Goal: Task Accomplishment & Management: Complete application form

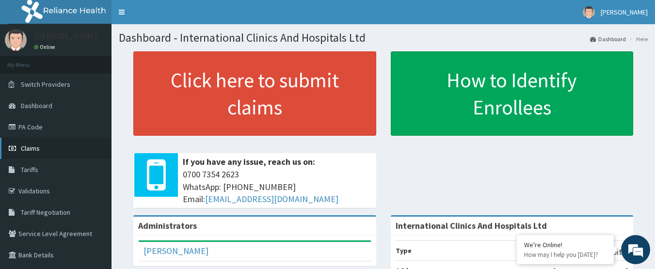
click at [44, 148] on link "Claims" at bounding box center [55, 148] width 111 height 21
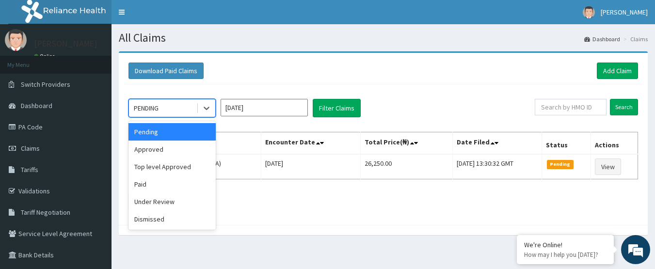
click at [171, 108] on div "PENDING" at bounding box center [162, 108] width 67 height 16
click at [181, 144] on div "Approved" at bounding box center [171, 149] width 87 height 17
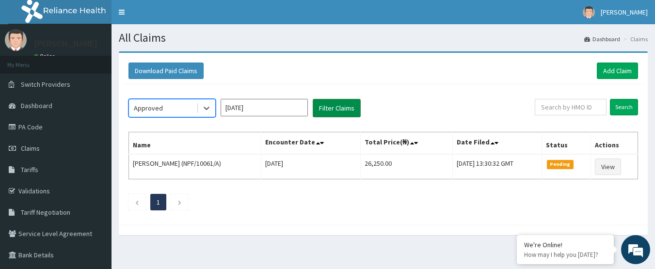
click at [345, 108] on button "Filter Claims" at bounding box center [337, 108] width 48 height 18
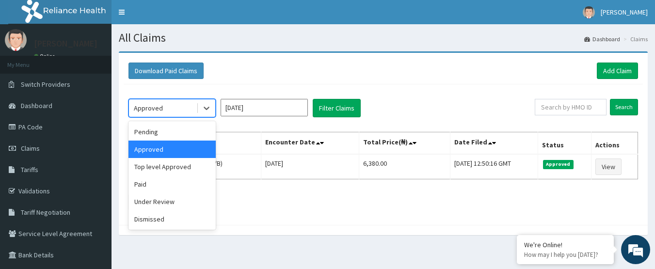
click at [178, 108] on div "Approved" at bounding box center [162, 108] width 67 height 16
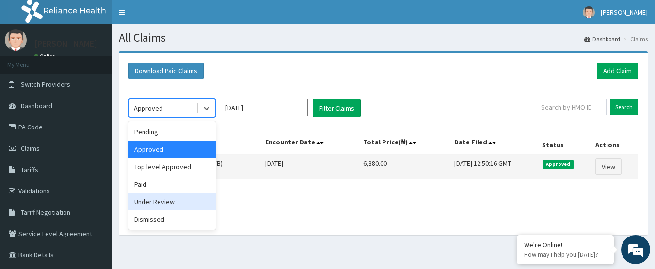
drag, startPoint x: 179, startPoint y: 204, endPoint x: 241, endPoint y: 159, distance: 76.7
click at [179, 202] on div "Under Review" at bounding box center [171, 201] width 87 height 17
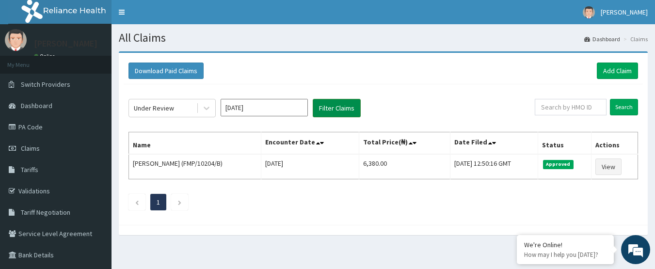
click at [336, 115] on button "Filter Claims" at bounding box center [337, 108] width 48 height 18
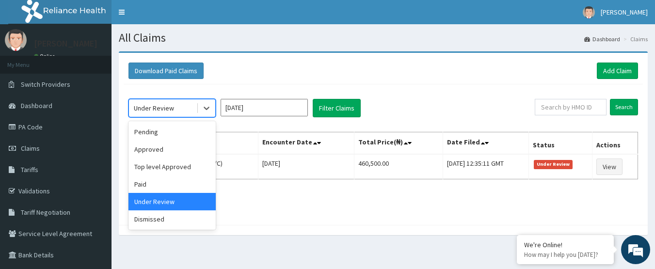
click at [171, 111] on div "Under Review" at bounding box center [154, 108] width 40 height 10
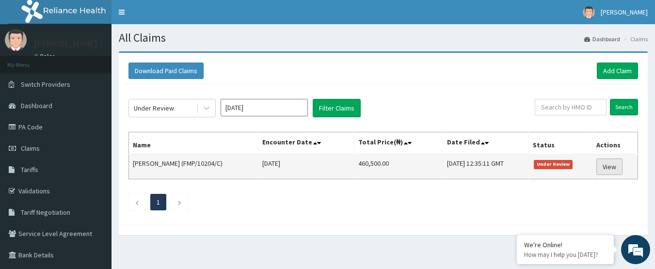
click at [608, 164] on link "View" at bounding box center [609, 167] width 26 height 16
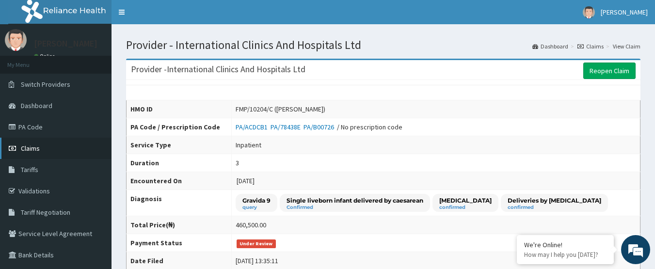
click at [41, 149] on link "Claims" at bounding box center [55, 148] width 111 height 21
click at [48, 125] on link "PA Code" at bounding box center [55, 126] width 111 height 21
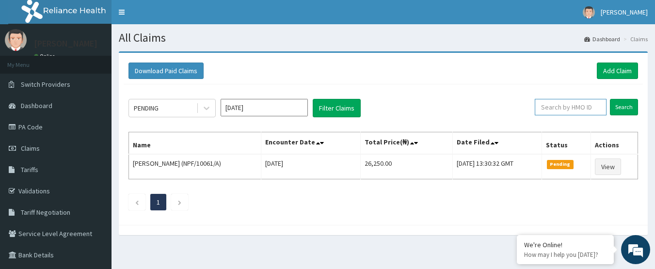
click at [558, 111] on input "text" at bounding box center [571, 107] width 72 height 16
type input "n"
type input "NPM/10221/F"
click at [616, 68] on link "Add Claim" at bounding box center [617, 71] width 41 height 16
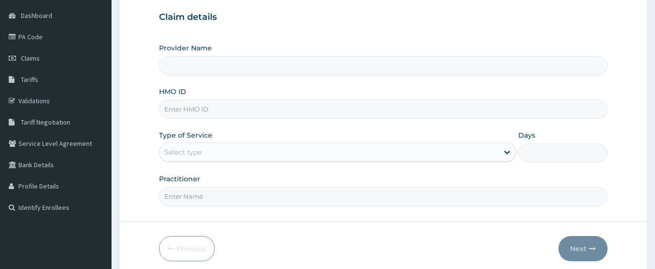
scroll to position [97, 0]
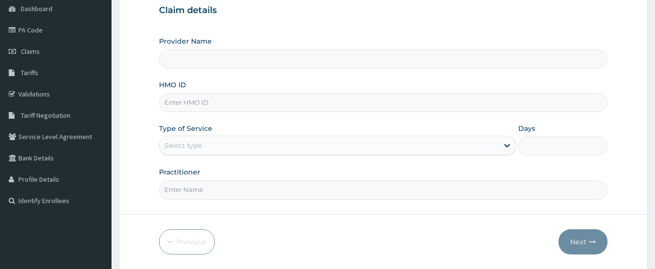
click at [216, 106] on input "HMO ID" at bounding box center [383, 102] width 449 height 19
type input "International Clinics And Hospitals Ltd"
click at [238, 107] on input "HMO ID" at bounding box center [383, 102] width 449 height 19
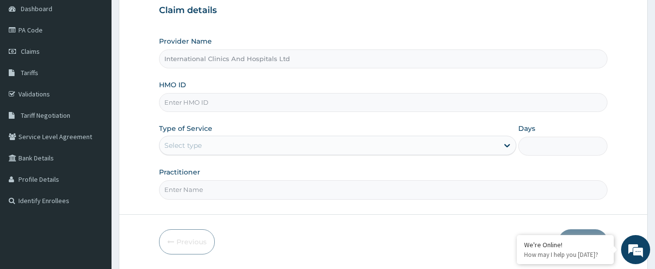
scroll to position [0, 0]
click at [271, 108] on input "HMO ID" at bounding box center [383, 102] width 449 height 19
click at [224, 109] on input "HMO ID" at bounding box center [383, 102] width 449 height 19
type input "GCS/10062/B"
click at [232, 146] on div "Select type" at bounding box center [328, 146] width 339 height 16
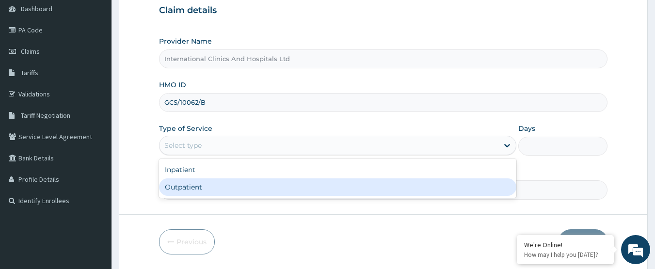
click at [230, 187] on div "Outpatient" at bounding box center [337, 186] width 357 height 17
type input "1"
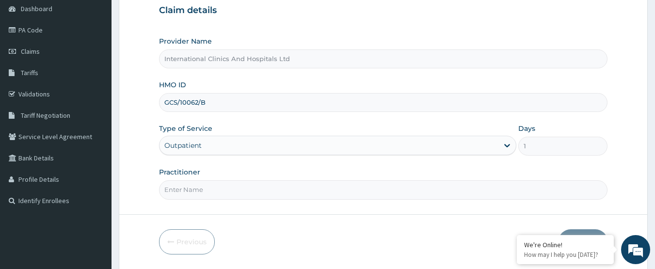
click at [239, 194] on input "Practitioner" at bounding box center [383, 189] width 449 height 19
type input "[PERSON_NAME]"
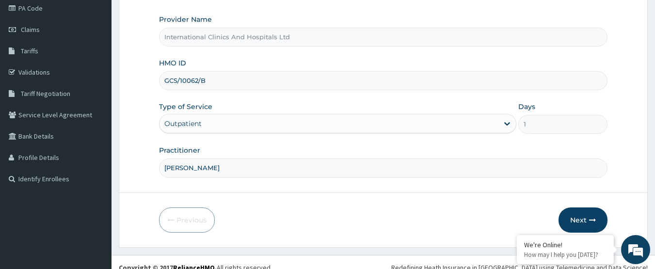
scroll to position [129, 0]
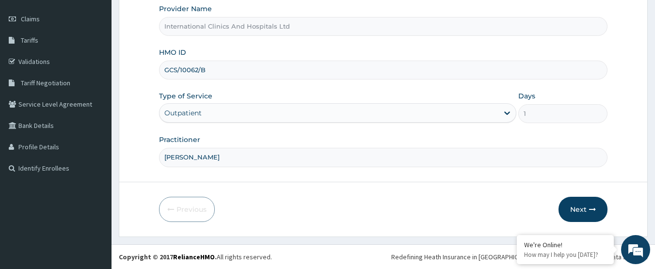
click at [572, 209] on button "Next" at bounding box center [582, 209] width 49 height 25
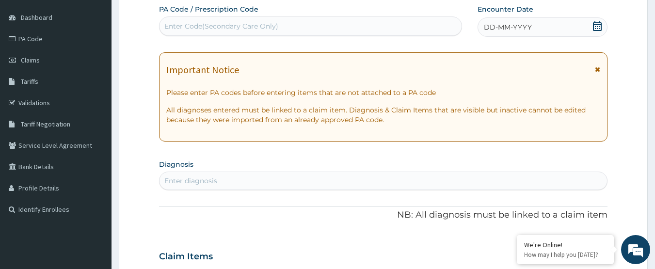
scroll to position [32, 0]
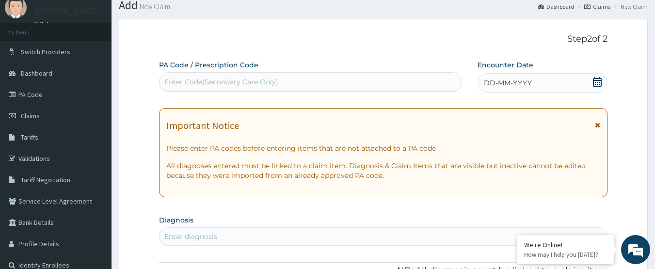
click at [294, 81] on div "Enter Code(Secondary Care Only)" at bounding box center [310, 82] width 302 height 16
click at [522, 87] on span "DD-MM-YYYY" at bounding box center [508, 83] width 48 height 10
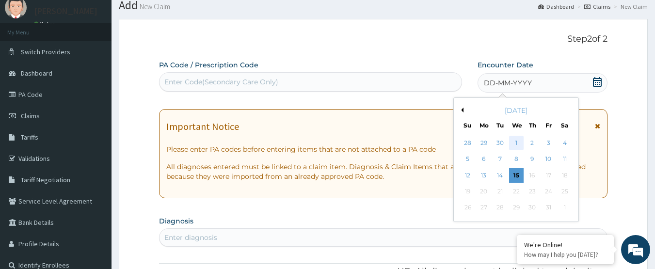
click at [512, 146] on div "1" at bounding box center [516, 143] width 15 height 15
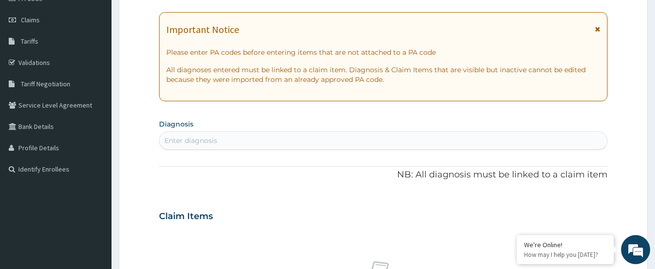
scroll to position [129, 0]
click at [264, 137] on div "Enter diagnosis" at bounding box center [383, 140] width 448 height 16
type input "[MEDICAL_DATA]"
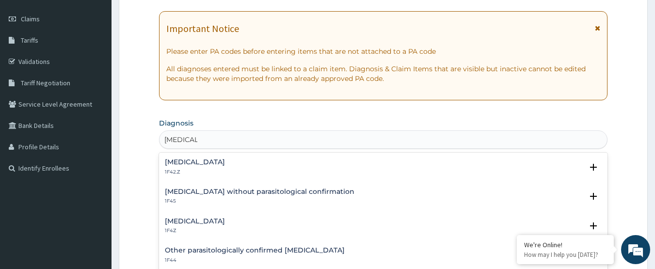
click at [191, 221] on h4 "[MEDICAL_DATA]" at bounding box center [195, 221] width 60 height 7
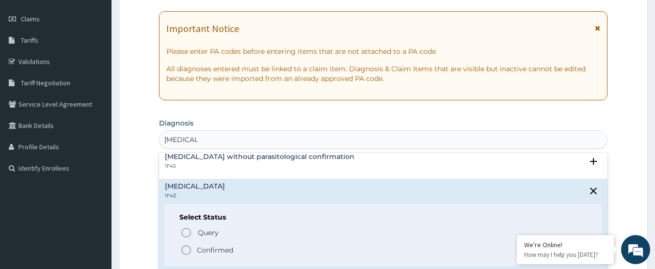
scroll to position [48, 0]
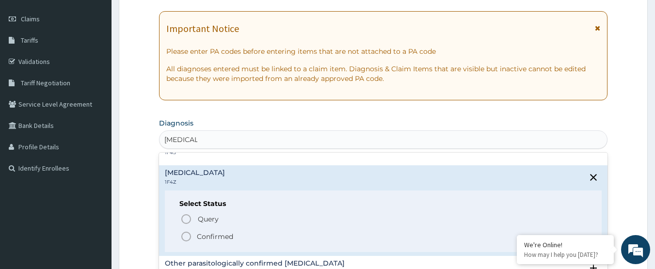
click at [186, 238] on icon "status option filled" at bounding box center [186, 237] width 12 height 12
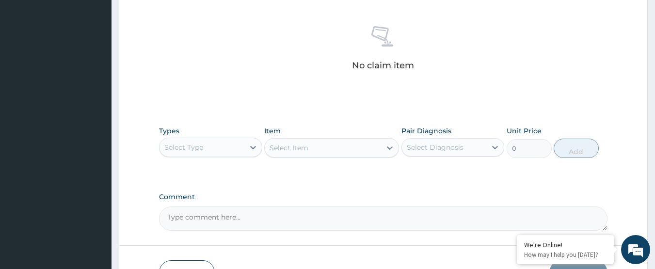
scroll to position [372, 0]
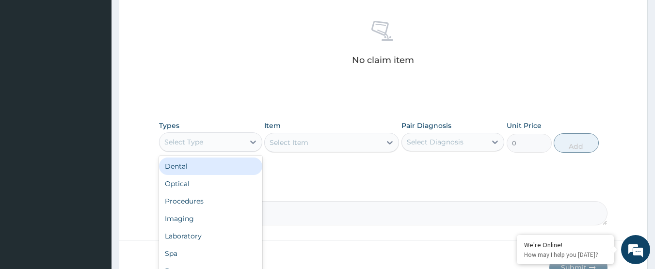
click at [183, 141] on div "Select Type" at bounding box center [183, 142] width 39 height 10
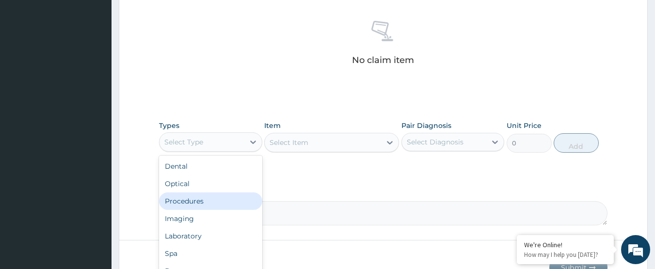
click at [211, 199] on div "Procedures" at bounding box center [210, 200] width 103 height 17
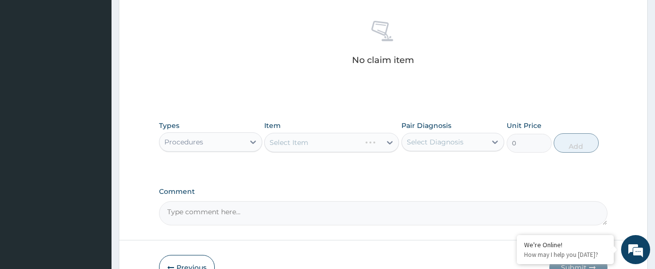
click at [317, 145] on div "Select Item" at bounding box center [331, 142] width 135 height 19
click at [317, 145] on div "Select Item" at bounding box center [323, 143] width 116 height 16
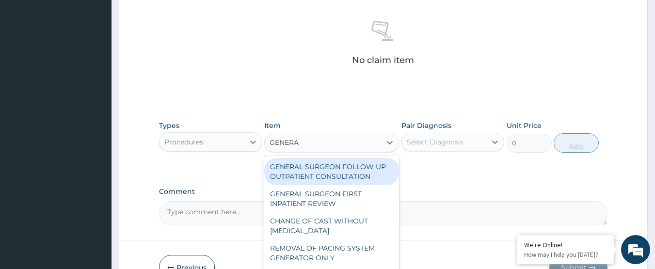
type input "GENERAL"
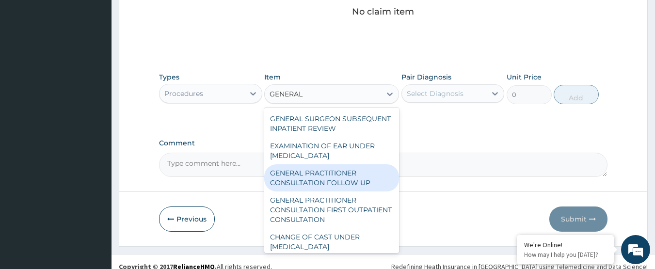
scroll to position [97, 0]
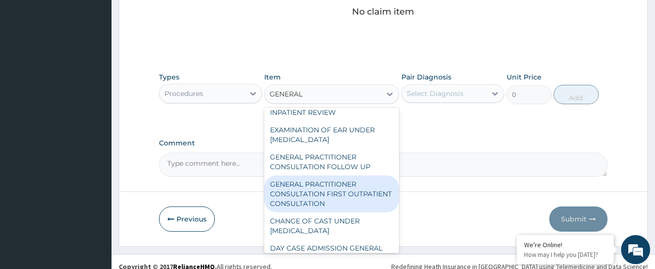
click at [355, 205] on div "GENERAL PRACTITIONER CONSULTATION FIRST OUTPATIENT CONSULTATION" at bounding box center [331, 193] width 135 height 37
type input "3000"
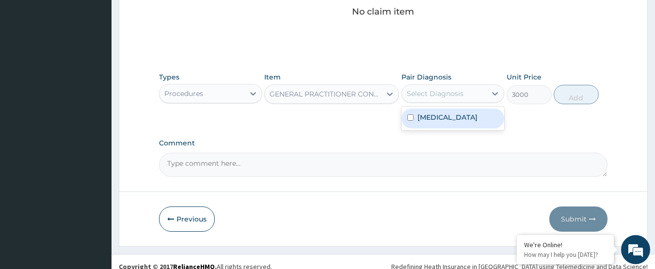
click at [443, 94] on div "Select Diagnosis" at bounding box center [435, 94] width 57 height 10
drag, startPoint x: 455, startPoint y: 121, endPoint x: 545, endPoint y: 117, distance: 90.2
click at [456, 121] on label "Malaria, unspecified" at bounding box center [447, 117] width 60 height 10
checkbox input "true"
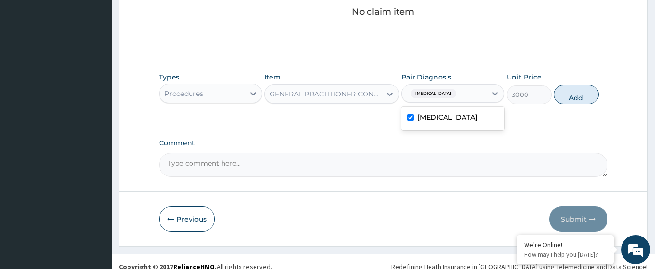
drag, startPoint x: 579, startPoint y: 96, endPoint x: 373, endPoint y: 146, distance: 212.1
click at [578, 97] on button "Add" at bounding box center [576, 94] width 45 height 19
type input "0"
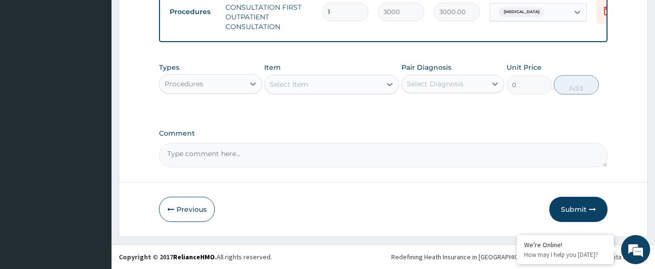
scroll to position [401, 0]
click at [185, 94] on div "Procedures" at bounding box center [210, 83] width 103 height 19
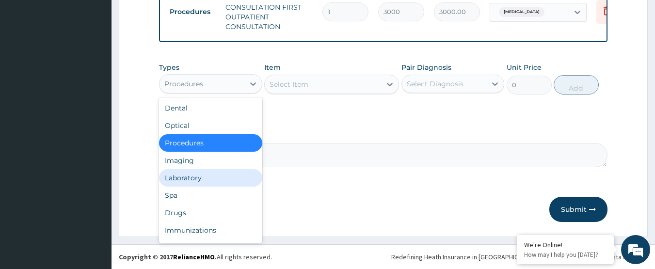
click at [200, 186] on div "Laboratory" at bounding box center [210, 177] width 103 height 17
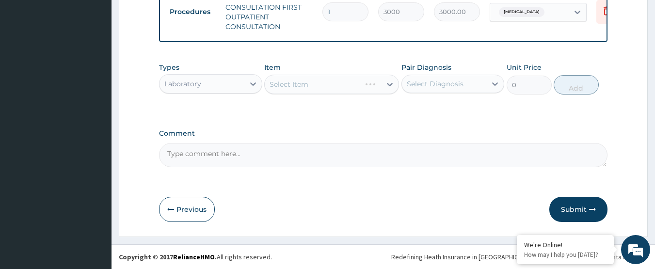
click at [313, 91] on div "Select Item" at bounding box center [331, 84] width 135 height 19
click at [313, 91] on div "Select Item" at bounding box center [323, 85] width 116 height 16
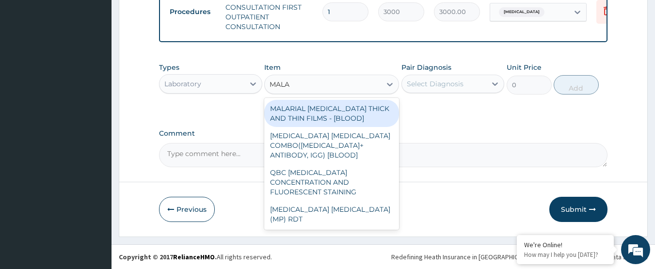
type input "MALAR"
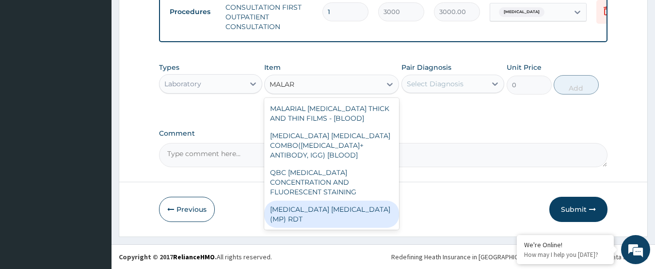
click at [342, 207] on div "MALARIA PARASITE (MP) RDT" at bounding box center [331, 214] width 135 height 27
type input "1500"
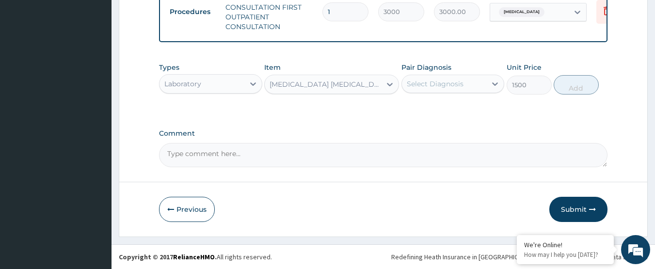
click at [437, 89] on div "Select Diagnosis" at bounding box center [435, 84] width 57 height 10
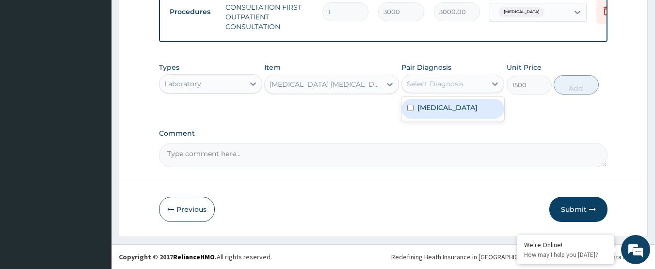
click at [454, 111] on label "Malaria, unspecified" at bounding box center [447, 108] width 60 height 10
checkbox input "true"
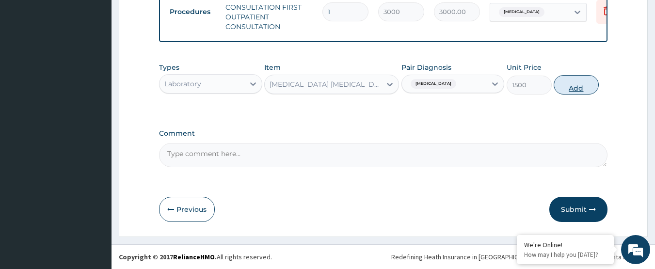
click at [571, 95] on button "Add" at bounding box center [576, 84] width 45 height 19
type input "0"
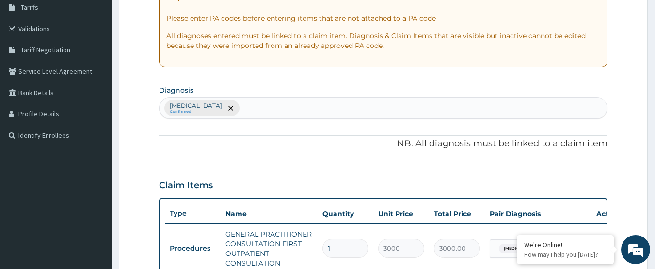
scroll to position [159, 0]
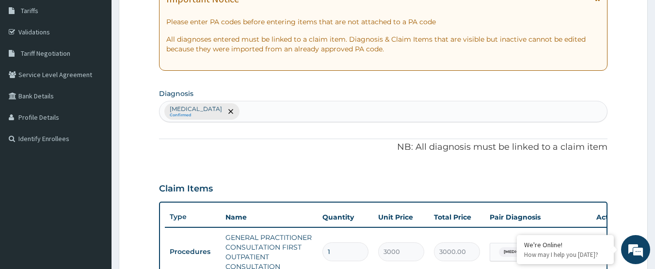
click at [273, 104] on div "Malaria, unspecified Confirmed" at bounding box center [383, 111] width 448 height 20
type input "TYPHOID"
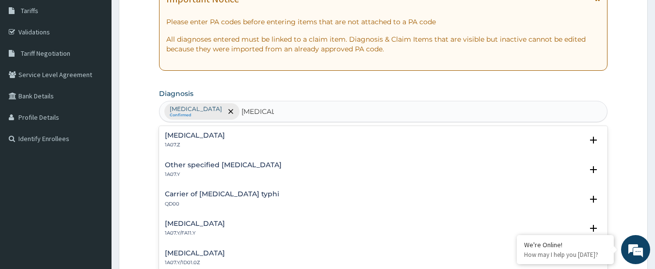
click at [175, 140] on div "Typhoid fever, unspecified 1A07.Z" at bounding box center [195, 140] width 60 height 17
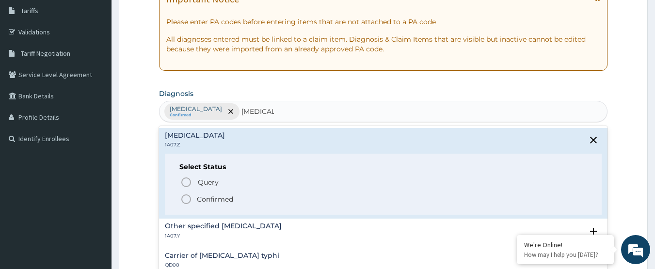
click at [188, 195] on circle "status option filled" at bounding box center [186, 199] width 9 height 9
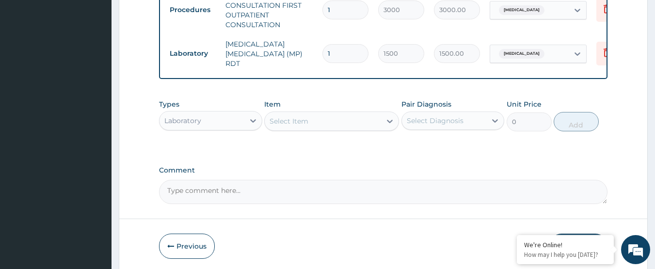
scroll to position [401, 0]
click at [220, 127] on div "Laboratory" at bounding box center [201, 120] width 85 height 16
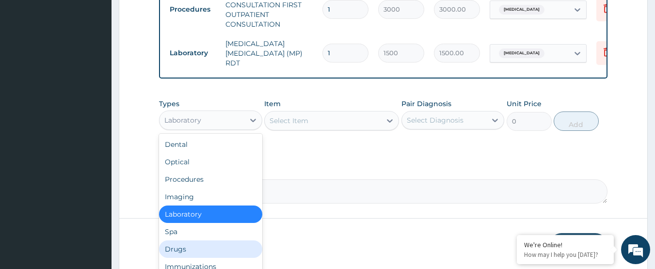
drag, startPoint x: 213, startPoint y: 250, endPoint x: 286, endPoint y: 188, distance: 95.6
click at [214, 250] on div "Drugs" at bounding box center [210, 248] width 103 height 17
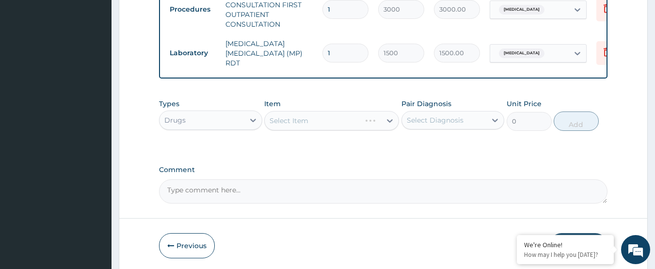
click at [313, 128] on div "Select Item" at bounding box center [331, 120] width 135 height 19
click at [317, 125] on div "Select Item" at bounding box center [331, 120] width 135 height 19
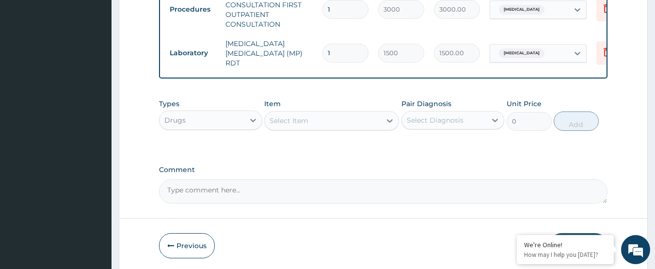
click at [317, 125] on div "Select Item" at bounding box center [323, 121] width 116 height 16
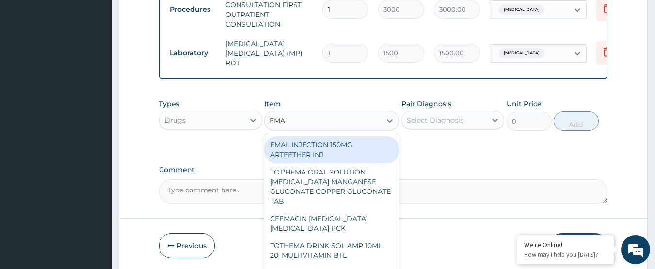
type input "EMAL"
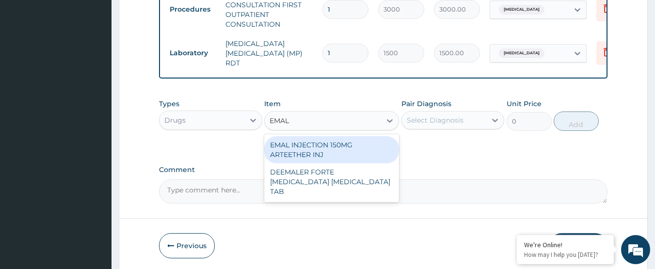
drag, startPoint x: 330, startPoint y: 148, endPoint x: 398, endPoint y: 142, distance: 68.1
click at [342, 146] on div "EMAL INJECTION 150MG ARTEETHER INJ" at bounding box center [331, 149] width 135 height 27
type input "730"
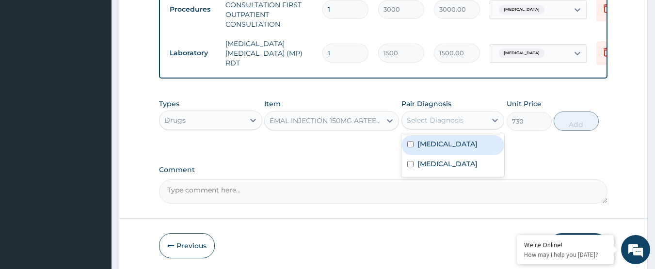
click at [464, 127] on div "Select Diagnosis" at bounding box center [444, 120] width 85 height 16
drag, startPoint x: 472, startPoint y: 151, endPoint x: 517, endPoint y: 134, distance: 48.2
click at [472, 150] on div "Malaria, unspecified" at bounding box center [452, 145] width 103 height 20
checkbox input "true"
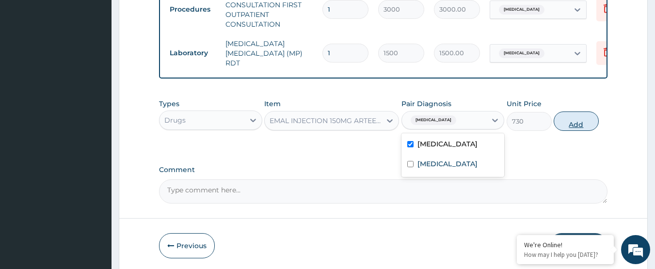
click at [567, 126] on button "Add" at bounding box center [576, 120] width 45 height 19
type input "0"
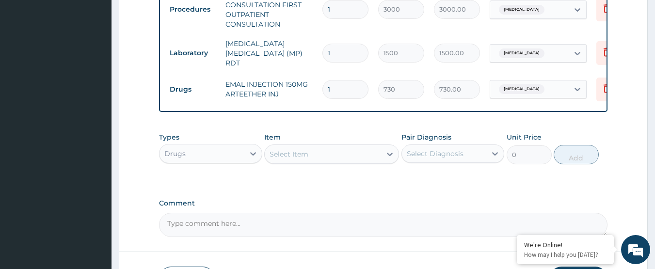
click at [303, 161] on div "Select Item" at bounding box center [323, 154] width 116 height 16
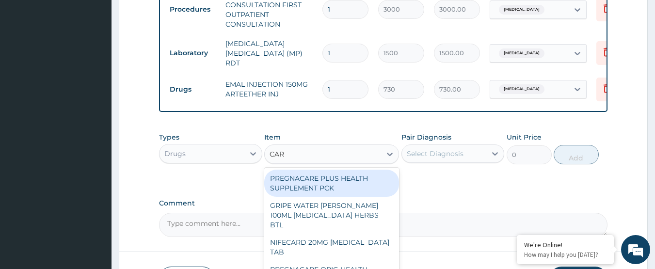
type input "CART"
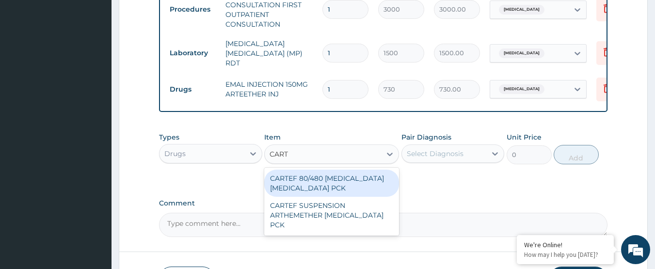
drag, startPoint x: 355, startPoint y: 187, endPoint x: 404, endPoint y: 171, distance: 51.5
click at [355, 187] on div "CARTEF 80/480 ARTEMETHER LUMEFANTRINE PCK" at bounding box center [331, 183] width 135 height 27
type input "590"
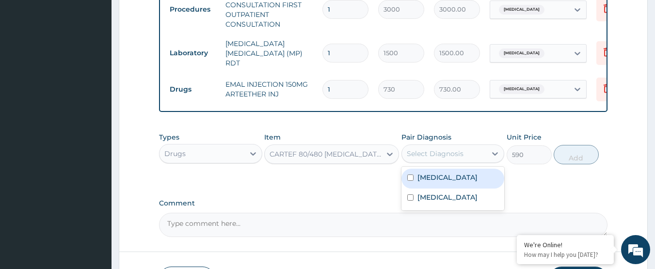
click at [461, 155] on div "Select Diagnosis" at bounding box center [435, 154] width 57 height 10
click at [471, 182] on label "Malaria, unspecified" at bounding box center [447, 178] width 60 height 10
checkbox input "true"
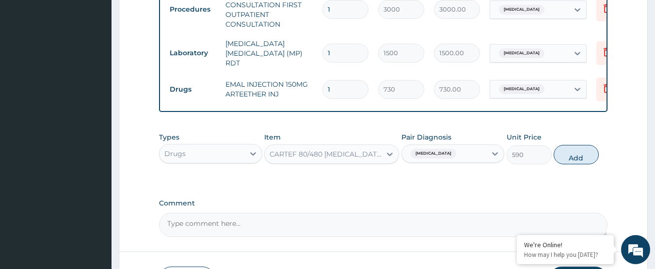
click at [323, 159] on div "CARTEF 80/480 ARTEMETHER LUMEFANTRINE PCK" at bounding box center [326, 154] width 112 height 10
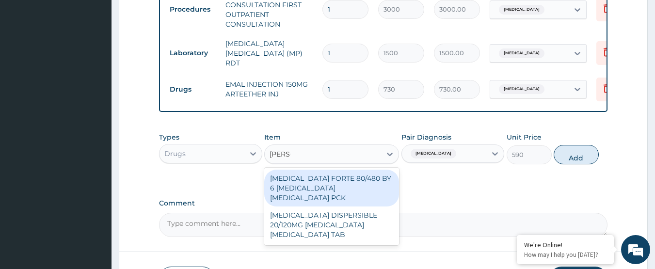
scroll to position [0, 0]
type input "COART"
click at [342, 182] on div "COARTEM FORTE 80/480 BY 6 ARTEMETHER LUMEFANTRINE PCK" at bounding box center [331, 188] width 135 height 37
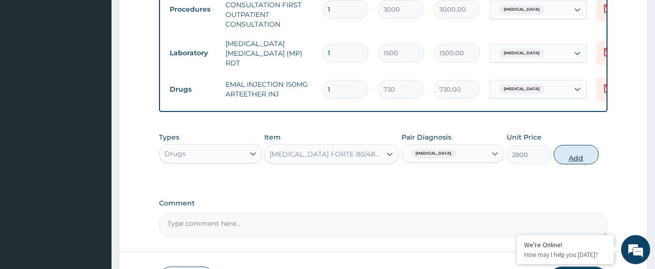
click at [569, 163] on button "Add" at bounding box center [576, 154] width 45 height 19
type input "0"
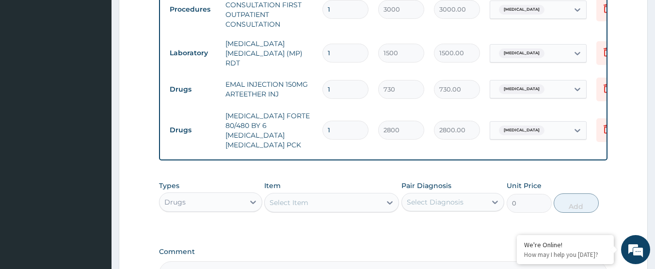
click at [312, 195] on div "Select Item" at bounding box center [323, 203] width 116 height 16
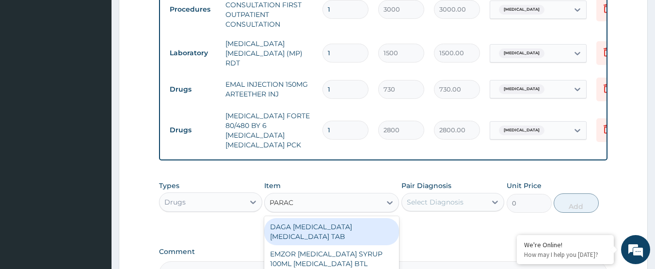
type input "PARACE"
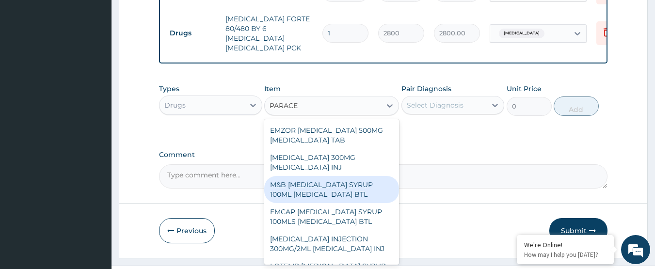
scroll to position [97, 0]
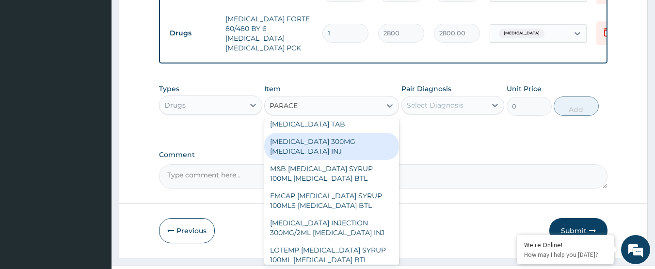
click at [342, 133] on div "PARACETAMOL 300MG ACETAMINOPHEN INJ" at bounding box center [331, 146] width 135 height 27
type input "200"
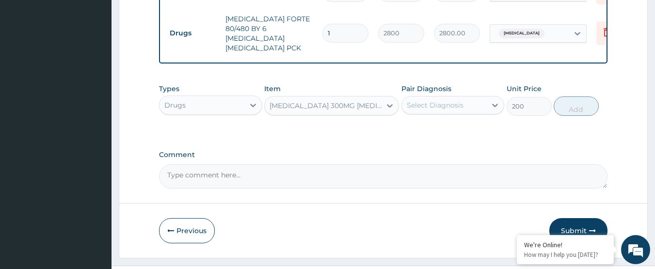
click at [427, 100] on div "Select Diagnosis" at bounding box center [435, 105] width 57 height 10
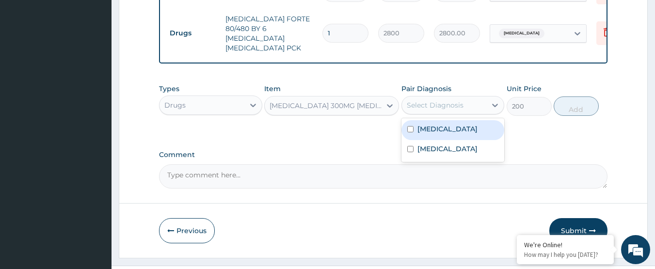
drag, startPoint x: 462, startPoint y: 128, endPoint x: 538, endPoint y: 107, distance: 78.0
click at [463, 128] on div "Malaria, unspecified" at bounding box center [452, 130] width 103 height 20
checkbox input "true"
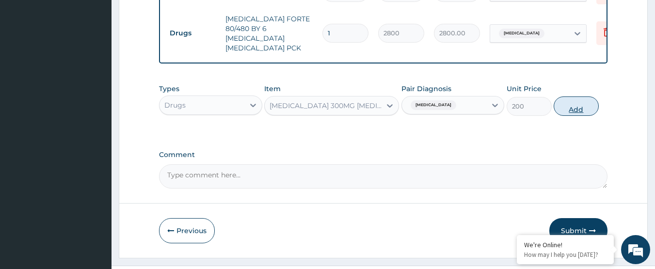
click at [560, 103] on button "Add" at bounding box center [576, 105] width 45 height 19
type input "0"
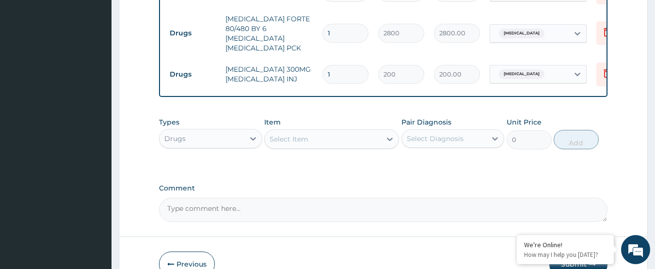
click at [296, 139] on div "Select Item" at bounding box center [323, 139] width 116 height 16
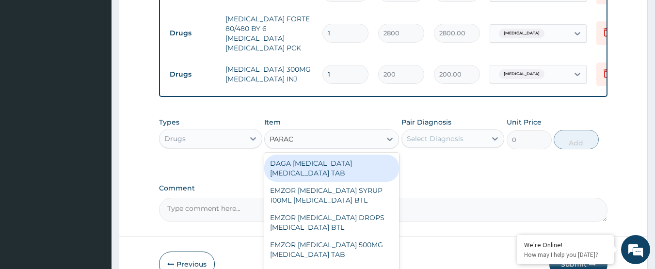
type input "PARACE"
click at [324, 165] on div "DAGA PARACETAMOL ACETAMINOPHEN TAB" at bounding box center [331, 168] width 135 height 27
type input "20"
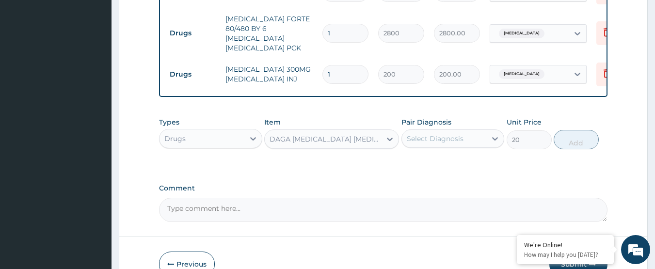
click at [430, 134] on div "Select Diagnosis" at bounding box center [435, 139] width 57 height 10
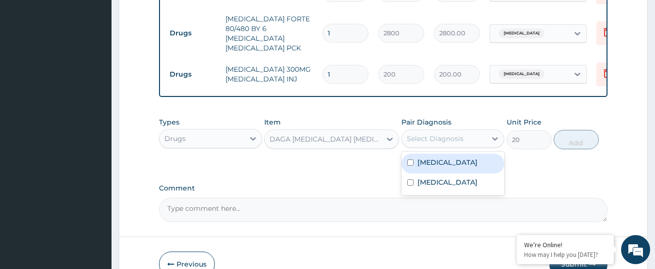
drag, startPoint x: 462, startPoint y: 162, endPoint x: 556, endPoint y: 150, distance: 94.8
click at [462, 161] on div "Malaria, unspecified" at bounding box center [452, 164] width 103 height 20
checkbox input "true"
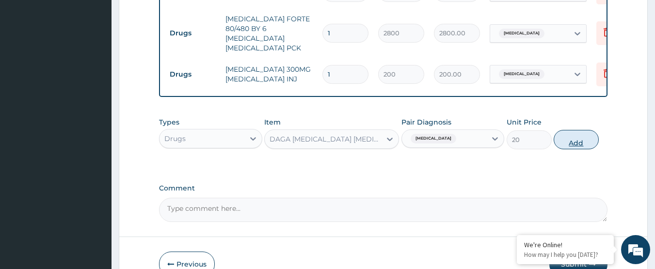
click at [584, 134] on button "Add" at bounding box center [576, 139] width 45 height 19
type input "0"
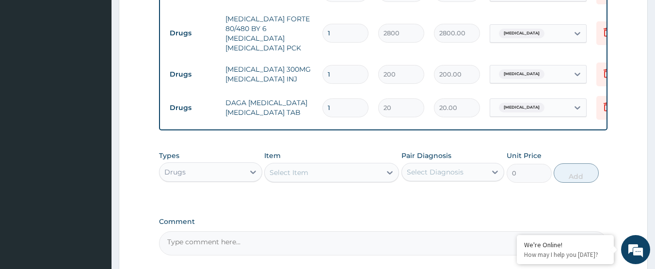
click at [322, 171] on div "Select Item" at bounding box center [323, 173] width 116 height 16
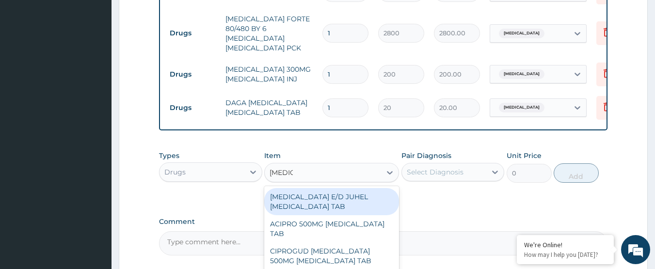
type input "CIPROF"
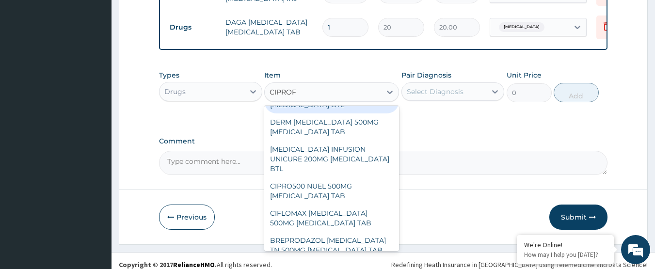
scroll to position [566, 0]
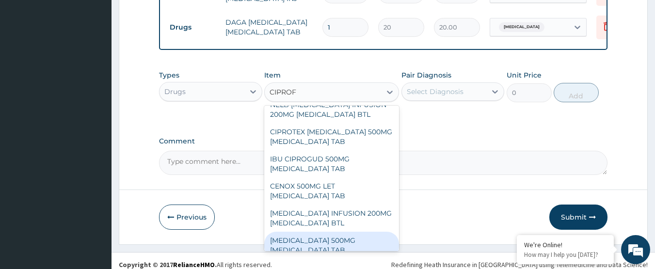
click at [365, 232] on div "CIPRO 500MG CIPROFLOXACIN TAB" at bounding box center [331, 245] width 135 height 27
type input "250"
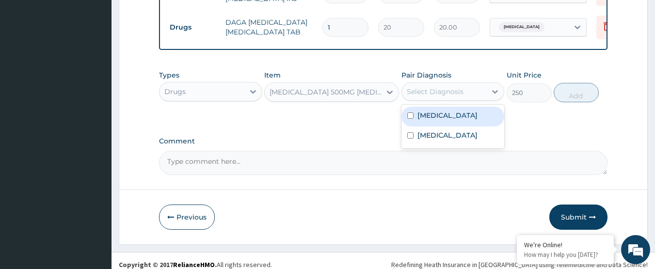
click at [442, 87] on div "Select Diagnosis" at bounding box center [435, 92] width 57 height 10
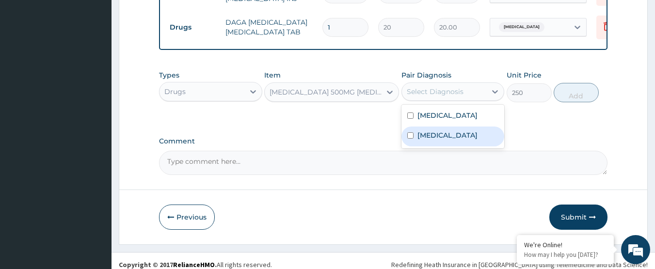
drag, startPoint x: 464, startPoint y: 139, endPoint x: 555, endPoint y: 104, distance: 97.1
click at [464, 138] on label "Typhoid fever, unspecified" at bounding box center [447, 135] width 60 height 10
checkbox input "true"
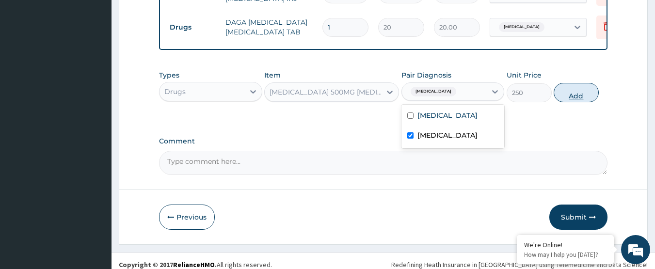
click at [579, 93] on button "Add" at bounding box center [576, 92] width 45 height 19
type input "0"
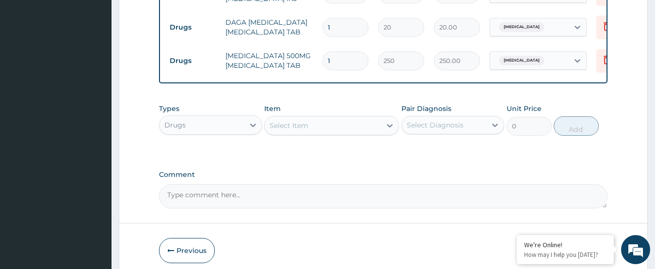
click at [329, 118] on div "Select Item" at bounding box center [323, 126] width 116 height 16
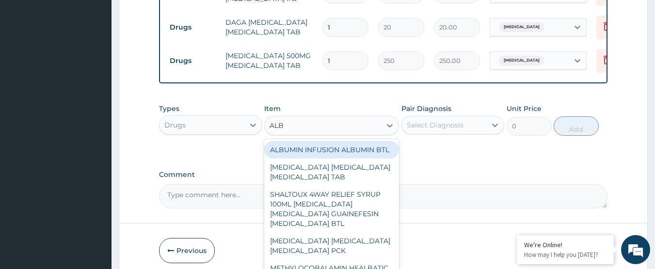
type input "ALBE"
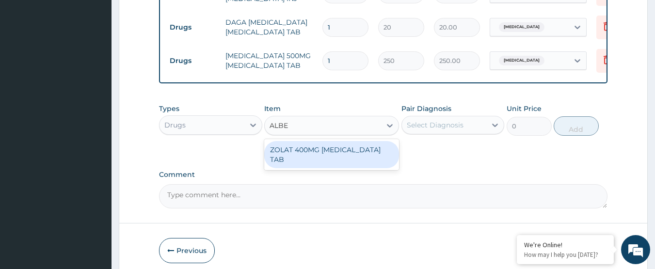
click at [327, 141] on div "ZOLAT 400MG ALBENDAZOLE TAB" at bounding box center [331, 154] width 135 height 27
type input "200"
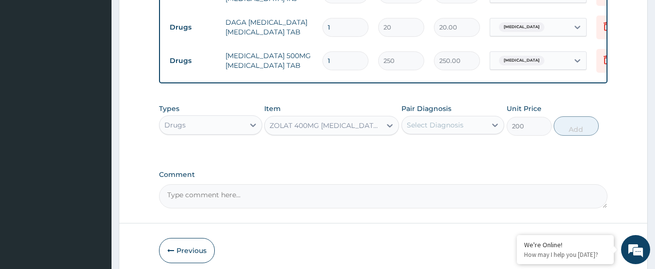
click at [450, 120] on div "Select Diagnosis" at bounding box center [435, 125] width 57 height 10
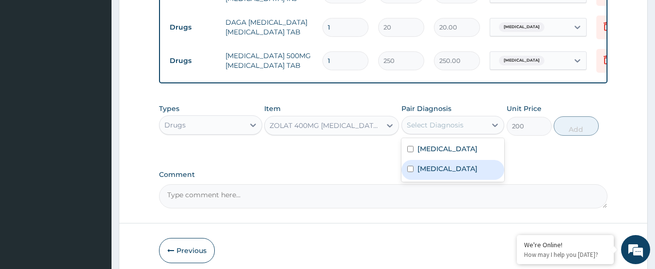
drag, startPoint x: 476, startPoint y: 163, endPoint x: 554, endPoint y: 135, distance: 82.3
click at [476, 164] on label "Typhoid fever, unspecified" at bounding box center [447, 169] width 60 height 10
checkbox input "true"
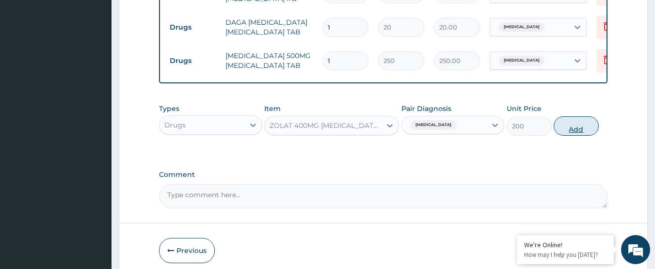
click at [579, 116] on button "Add" at bounding box center [576, 125] width 45 height 19
type input "0"
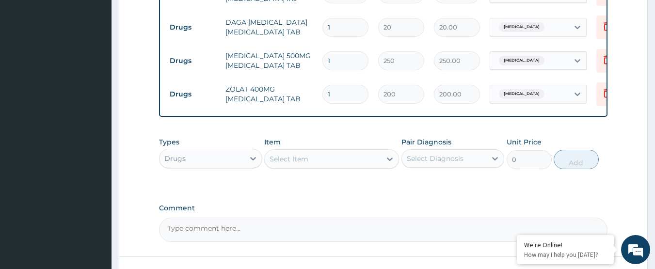
click at [348, 51] on input "1" at bounding box center [345, 60] width 46 height 19
type input "10"
type input "2500.00"
type input "10"
click at [299, 79] on td "ZOLAT 400MG ALBENDAZOLE TAB" at bounding box center [269, 93] width 97 height 29
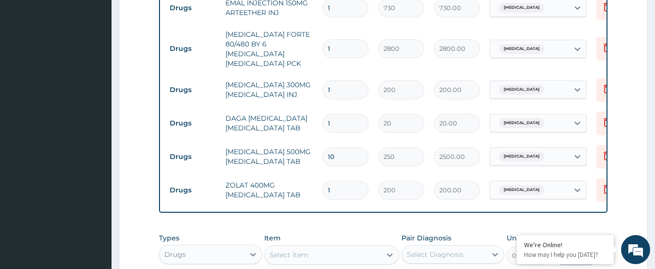
scroll to position [482, 0]
drag, startPoint x: 341, startPoint y: 108, endPoint x: 291, endPoint y: 112, distance: 50.1
click at [291, 112] on tr "Drugs DAGA PARACETAMOL ACETAMINOPHEN TAB 1 20 20.00 Malaria, unspecified Delete" at bounding box center [402, 124] width 475 height 33
type input "2"
type input "40.00"
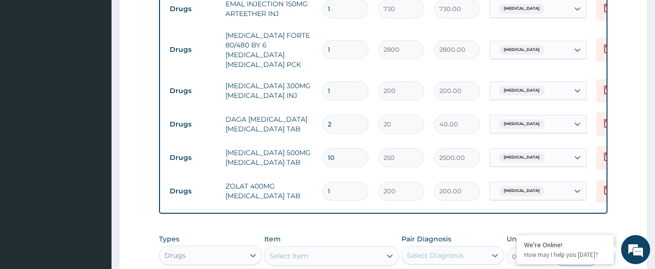
type input "24"
type input "480.00"
type input "24"
click at [277, 110] on td "DAGA PARACETAMOL ACETAMINOPHEN TAB" at bounding box center [269, 124] width 97 height 29
drag, startPoint x: 335, startPoint y: 77, endPoint x: 290, endPoint y: 77, distance: 45.6
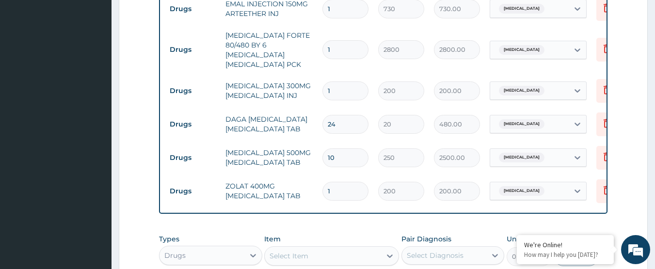
click at [290, 77] on tr "Drugs PARACETAMOL 300MG ACETAMINOPHEN INJ 1 200 200.00 Malaria, unspecified Del…" at bounding box center [402, 90] width 475 height 33
type input "2"
type input "400.00"
type input "2"
click at [289, 77] on td "PARACETAMOL 300MG ACETAMINOPHEN INJ" at bounding box center [269, 90] width 97 height 29
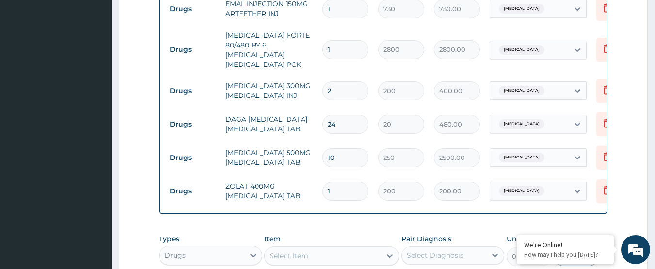
scroll to position [433, 0]
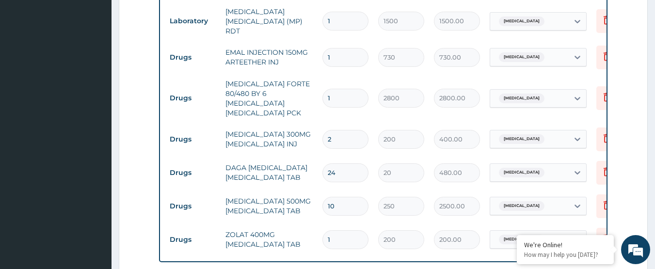
drag, startPoint x: 340, startPoint y: 54, endPoint x: 289, endPoint y: 60, distance: 50.8
click at [289, 60] on tr "Drugs EMAL INJECTION 150MG ARTEETHER INJ 1 730 730.00 Malaria, unspecified Dele…" at bounding box center [402, 57] width 475 height 33
type input "3"
type input "2190.00"
type input "3"
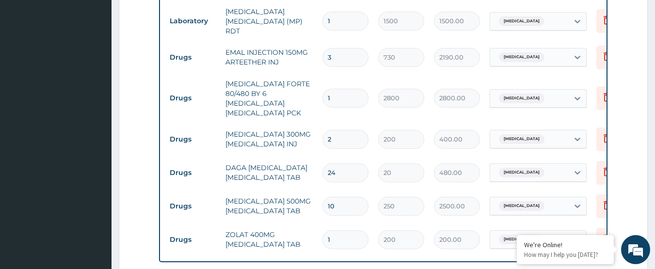
click at [264, 74] on td "COARTEM FORTE 80/480 BY 6 ARTEMETHER LUMEFANTRINE PCK" at bounding box center [269, 98] width 97 height 48
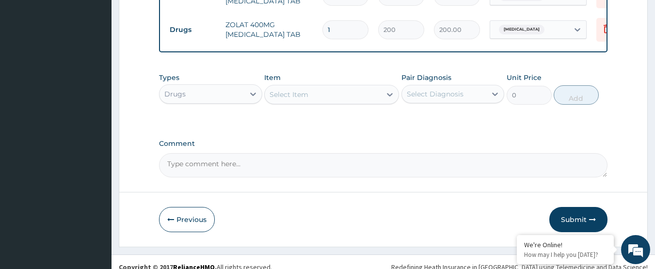
scroll to position [646, 0]
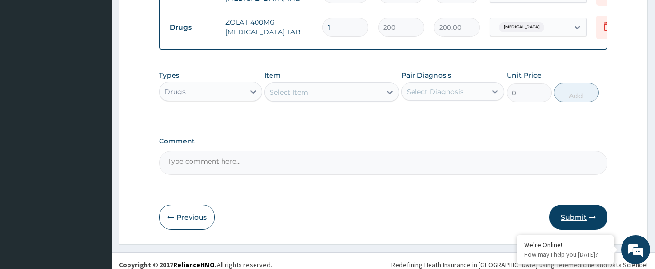
click at [564, 209] on button "Submit" at bounding box center [578, 217] width 58 height 25
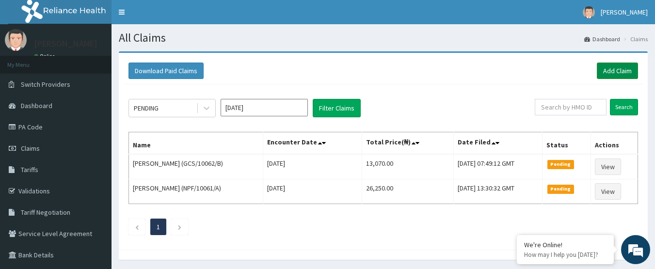
click at [608, 64] on link "Add Claim" at bounding box center [617, 71] width 41 height 16
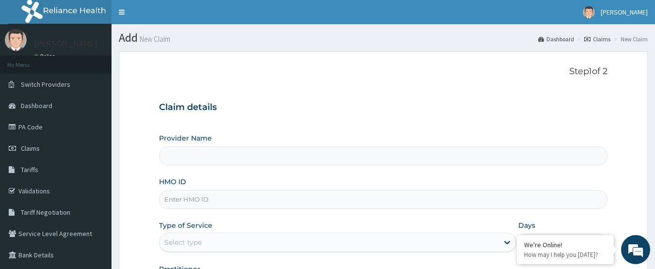
type input "International Clinics And Hospitals Ltd"
click at [290, 79] on div "Step 1 of 2 Claim details Provider Name International Clinics And Hospitals Ltd…" at bounding box center [383, 181] width 449 height 230
click at [226, 194] on input "HMO ID" at bounding box center [383, 199] width 449 height 19
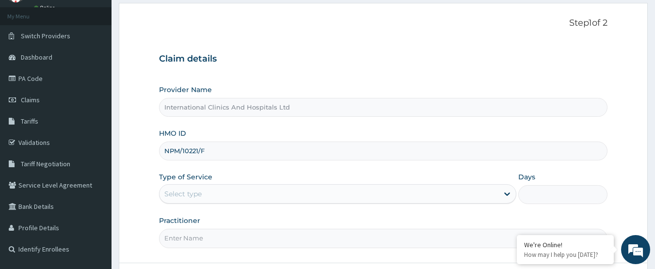
type input "NPM/10221/F"
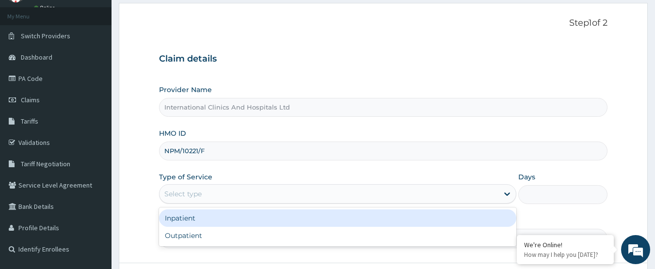
click at [224, 192] on div "Select type" at bounding box center [328, 194] width 339 height 16
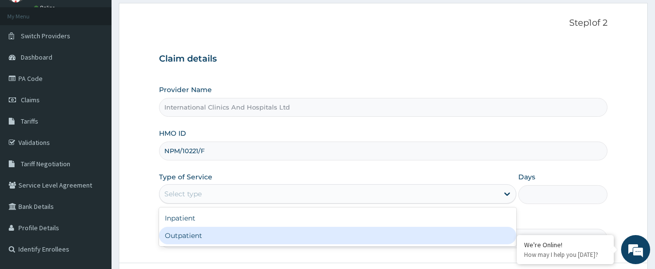
click at [222, 231] on div "Outpatient" at bounding box center [337, 235] width 357 height 17
type input "1"
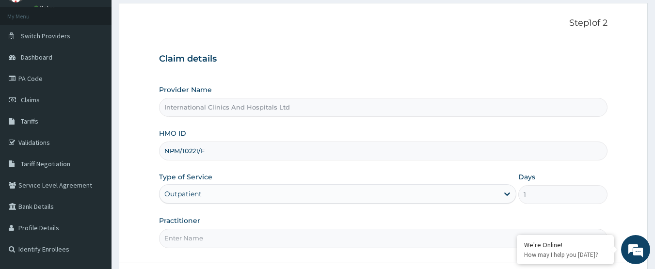
scroll to position [97, 0]
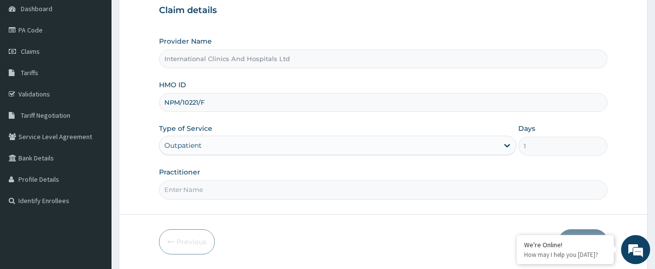
click at [237, 189] on input "Practitioner" at bounding box center [383, 189] width 449 height 19
type input "DR.EMMANUEL"
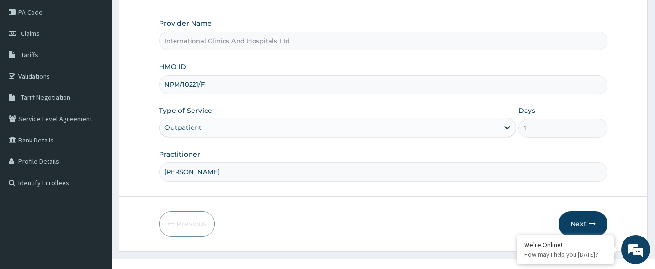
scroll to position [129, 0]
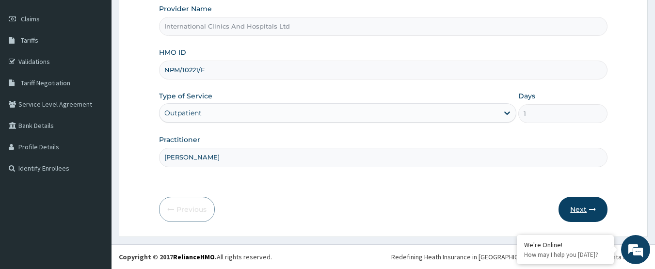
click at [576, 208] on button "Next" at bounding box center [582, 209] width 49 height 25
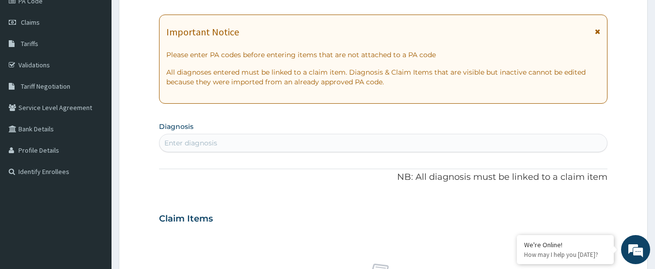
scroll to position [81, 0]
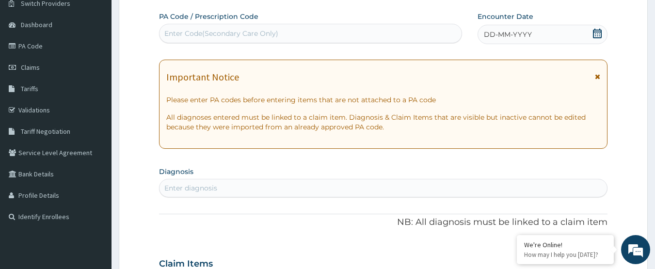
click at [553, 35] on div "DD-MM-YYYY" at bounding box center [542, 34] width 130 height 19
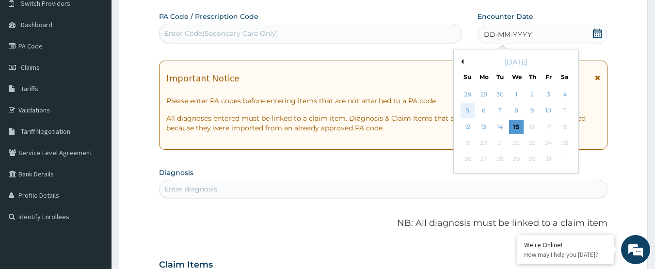
click at [463, 111] on div "5" at bounding box center [468, 111] width 15 height 15
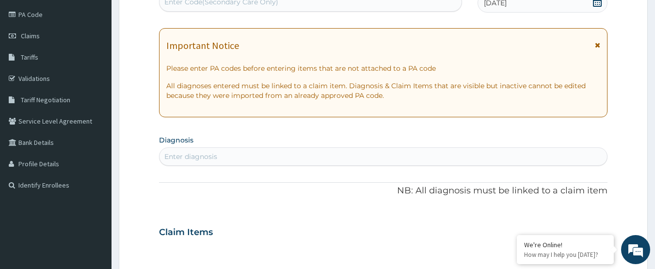
scroll to position [129, 0]
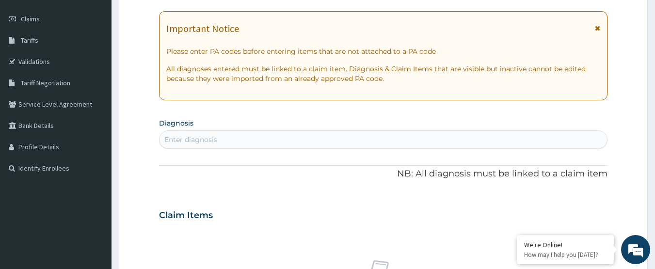
click at [265, 132] on div "Enter diagnosis" at bounding box center [383, 140] width 448 height 16
type input "MALARIA"
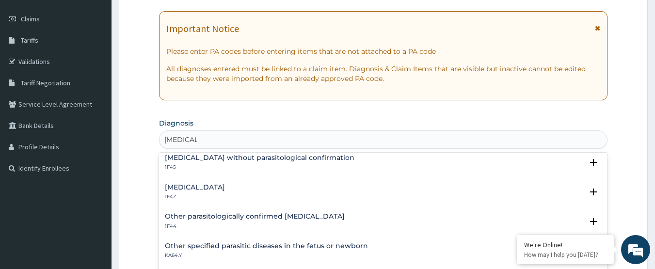
scroll to position [48, 0]
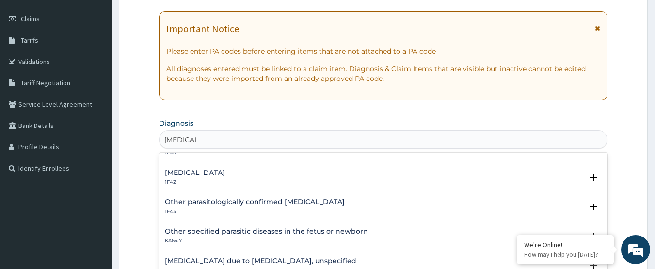
click at [181, 177] on div "Malaria, unspecified 1F4Z" at bounding box center [195, 177] width 60 height 17
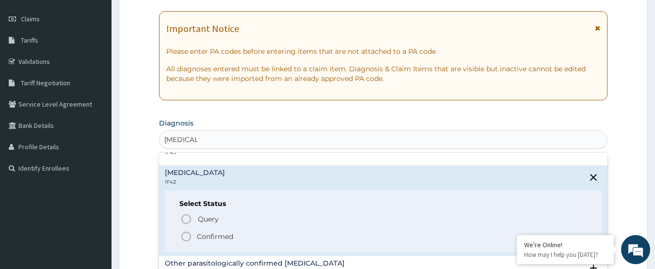
click at [183, 241] on icon "status option filled" at bounding box center [186, 237] width 12 height 12
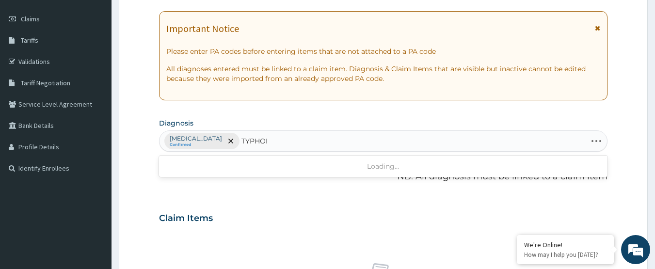
type input "TYPHOID"
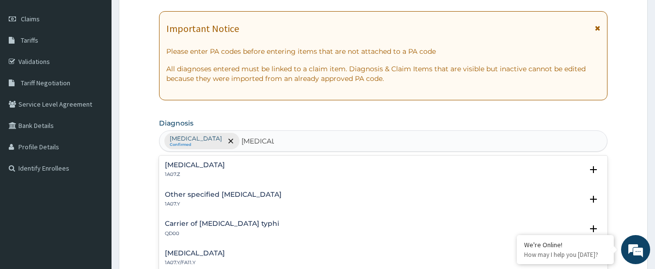
click at [181, 164] on h4 "Typhoid fever, unspecified" at bounding box center [195, 164] width 60 height 7
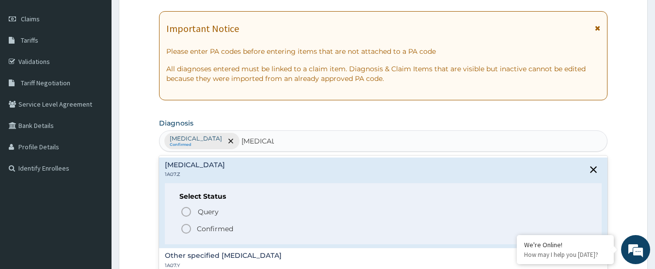
drag, startPoint x: 185, startPoint y: 228, endPoint x: 215, endPoint y: 204, distance: 38.3
click at [191, 225] on icon "status option filled" at bounding box center [186, 229] width 12 height 12
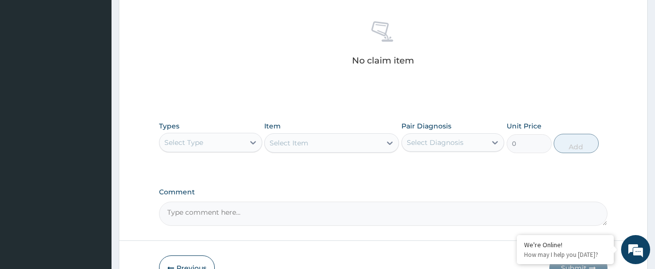
scroll to position [372, 0]
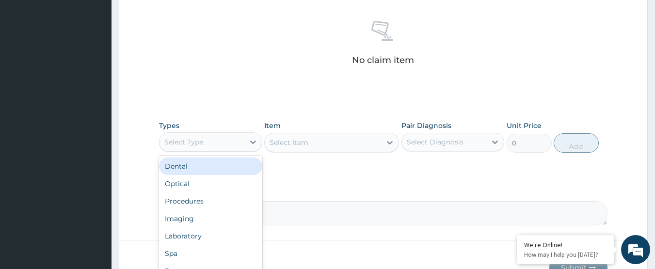
click at [204, 145] on div "Select Type" at bounding box center [201, 142] width 85 height 16
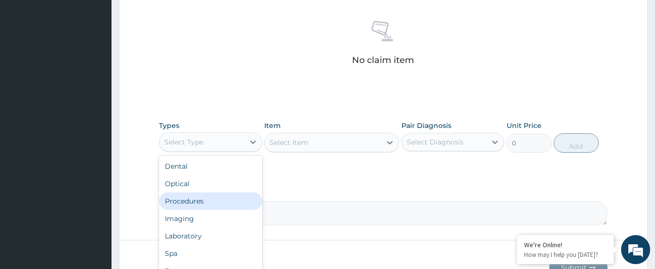
drag, startPoint x: 218, startPoint y: 205, endPoint x: 288, endPoint y: 181, distance: 74.3
click at [224, 202] on div "Procedures" at bounding box center [210, 200] width 103 height 17
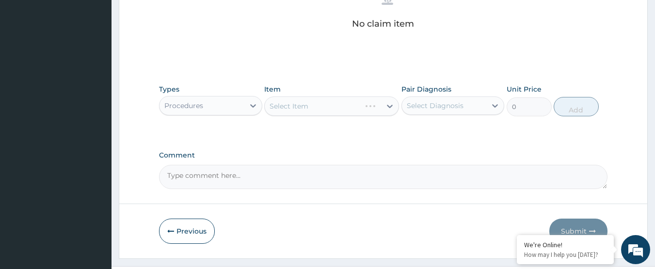
scroll to position [430, 0]
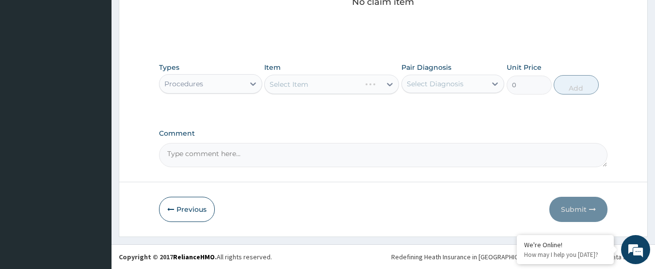
click at [310, 87] on div "Select Item" at bounding box center [331, 84] width 135 height 19
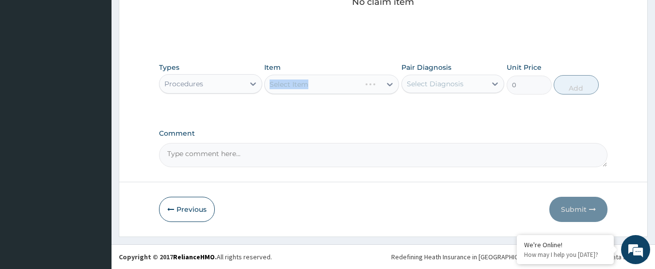
click at [310, 87] on div "Select Item" at bounding box center [331, 84] width 135 height 19
click at [337, 85] on div "Select Item" at bounding box center [331, 84] width 135 height 19
click at [337, 85] on div "Select Item" at bounding box center [323, 85] width 116 height 16
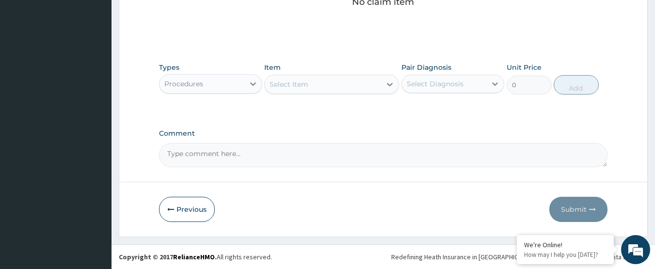
click at [337, 85] on div "Select Item" at bounding box center [323, 85] width 116 height 16
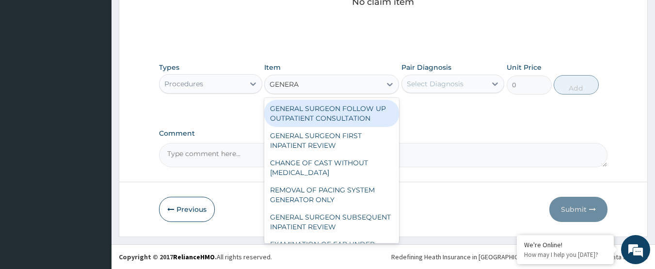
type input "GENERAL"
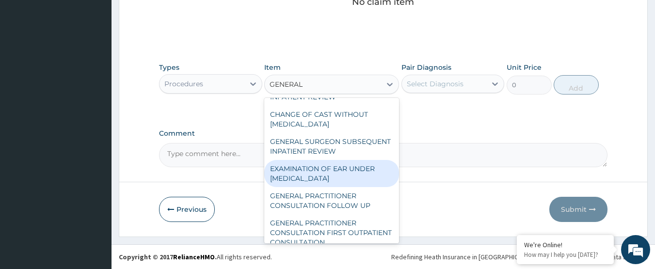
scroll to position [97, 0]
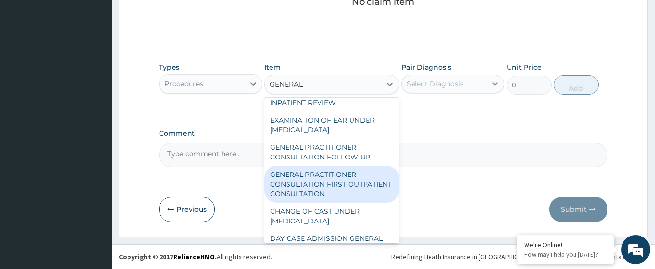
drag, startPoint x: 350, startPoint y: 193, endPoint x: 434, endPoint y: 127, distance: 106.7
click at [350, 192] on div "GENERAL PRACTITIONER CONSULTATION FIRST OUTPATIENT CONSULTATION" at bounding box center [331, 184] width 135 height 37
type input "3000"
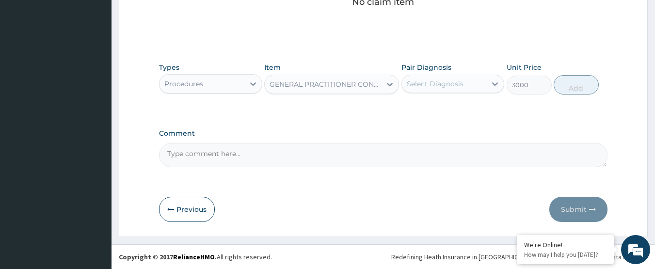
click at [443, 87] on div "Select Diagnosis" at bounding box center [435, 84] width 57 height 10
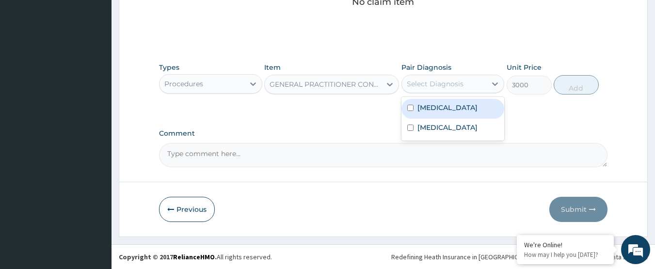
click at [462, 110] on label "Malaria, unspecified" at bounding box center [447, 108] width 60 height 10
checkbox input "true"
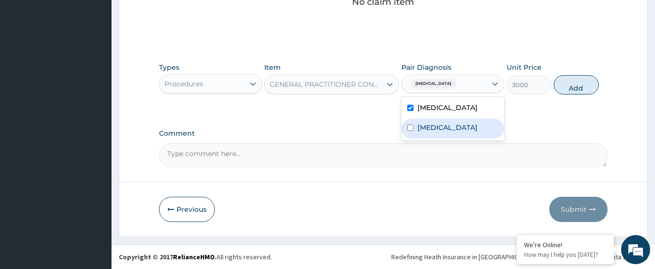
click at [464, 128] on label "Typhoid fever, unspecified" at bounding box center [447, 128] width 60 height 10
checkbox input "true"
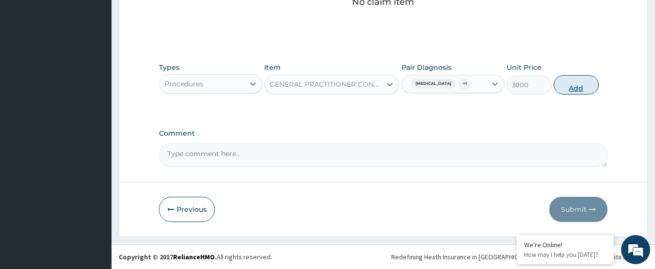
click at [571, 94] on button "Add" at bounding box center [576, 84] width 45 height 19
type input "0"
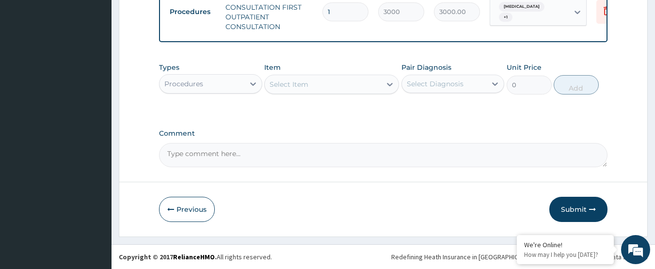
scroll to position [401, 0]
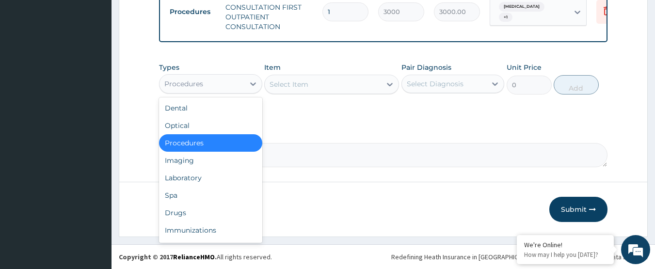
click at [211, 91] on div "Procedures" at bounding box center [201, 84] width 85 height 16
drag, startPoint x: 217, startPoint y: 186, endPoint x: 307, endPoint y: 120, distance: 112.0
click at [217, 186] on div "Laboratory" at bounding box center [210, 177] width 103 height 17
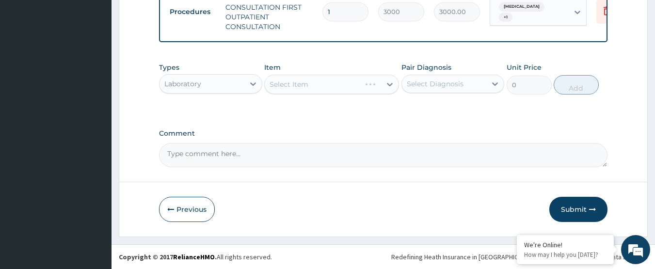
click at [341, 88] on div "Select Item" at bounding box center [331, 84] width 135 height 19
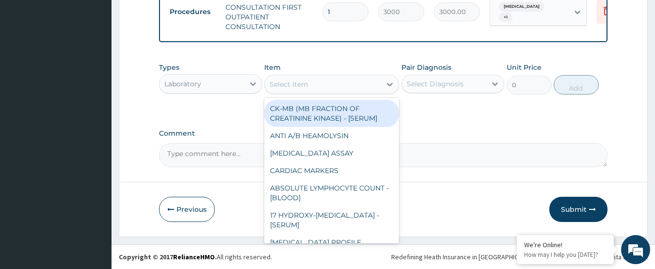
click at [341, 88] on div "Select Item" at bounding box center [323, 85] width 116 height 16
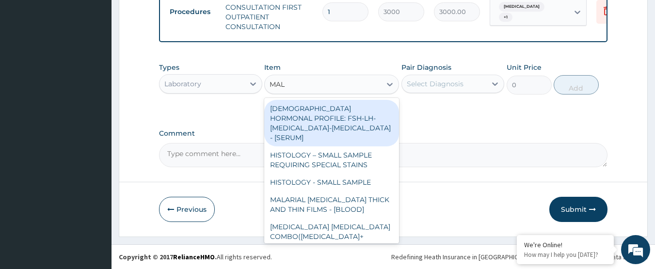
type input "MALA"
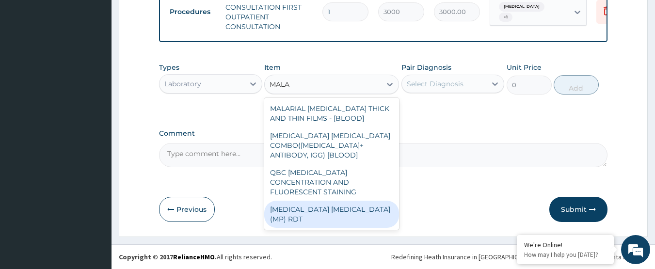
click at [328, 206] on div "MALARIA PARASITE (MP) RDT" at bounding box center [331, 214] width 135 height 27
type input "1500"
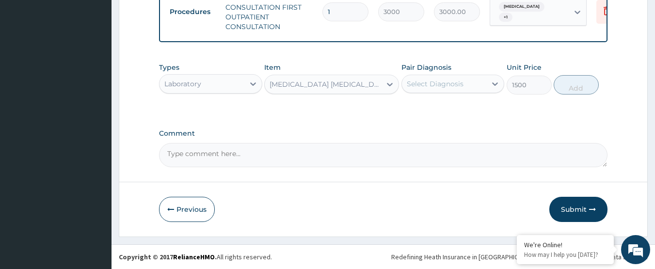
click at [446, 88] on div "Select Diagnosis" at bounding box center [435, 84] width 57 height 10
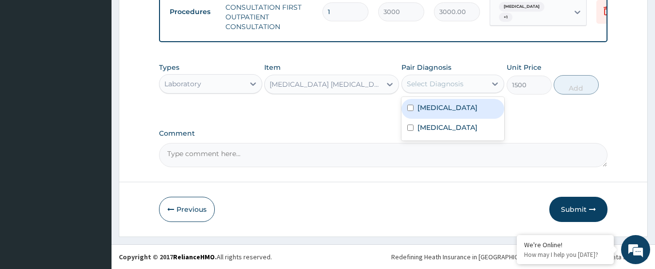
click at [446, 108] on label "Malaria, unspecified" at bounding box center [447, 108] width 60 height 10
checkbox input "true"
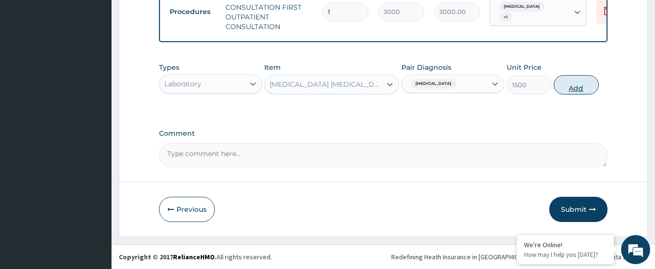
click at [580, 92] on button "Add" at bounding box center [576, 84] width 45 height 19
type input "0"
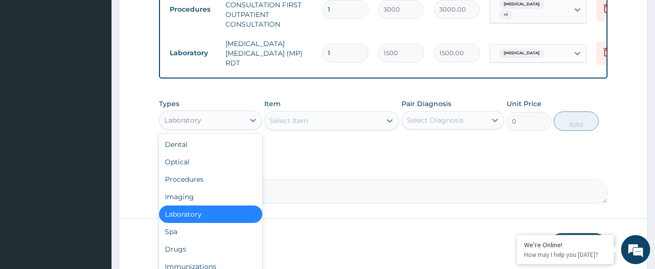
click at [214, 119] on div "Laboratory" at bounding box center [201, 120] width 85 height 16
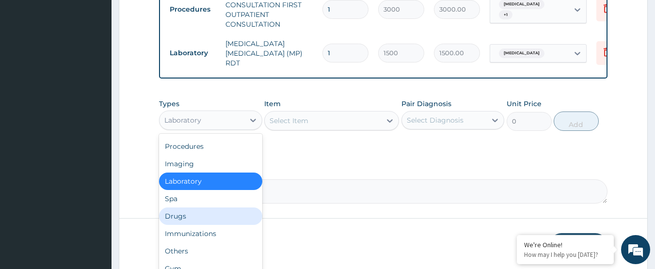
click at [217, 214] on div "Drugs" at bounding box center [210, 215] width 103 height 17
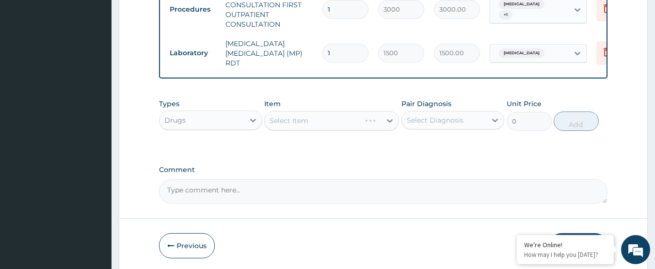
click at [315, 120] on div "Select Item" at bounding box center [331, 120] width 135 height 19
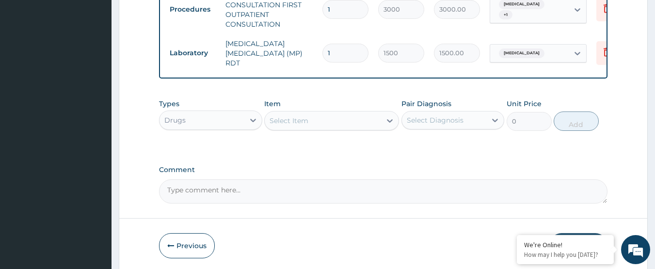
click at [305, 114] on div "Select Item" at bounding box center [323, 121] width 116 height 16
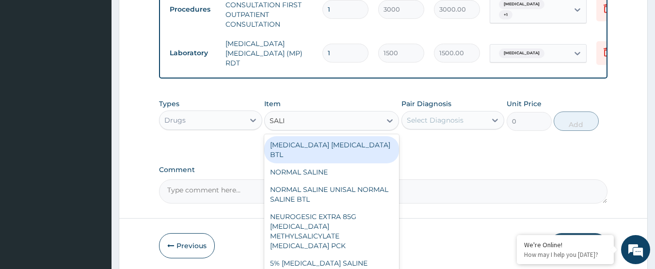
type input "SALIN"
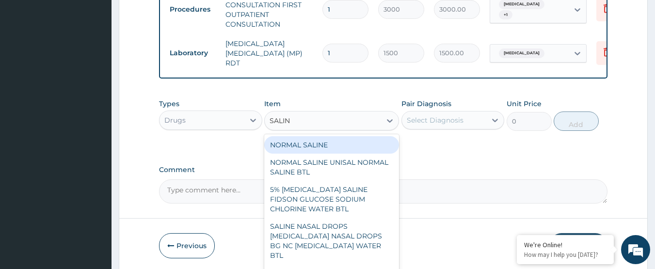
drag, startPoint x: 339, startPoint y: 145, endPoint x: 368, endPoint y: 142, distance: 29.2
click at [344, 143] on div "NORMAL SALINE" at bounding box center [331, 144] width 135 height 17
type input "1500"
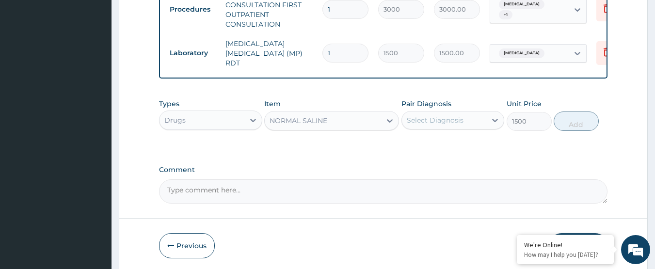
click at [459, 124] on div "Select Diagnosis" at bounding box center [435, 120] width 57 height 10
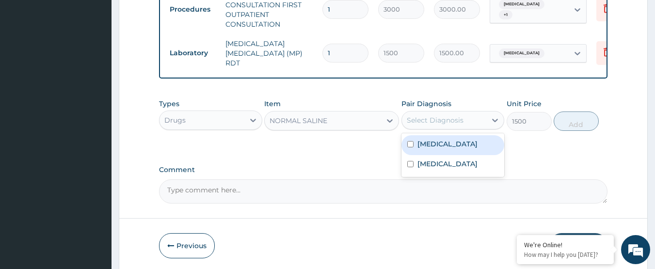
click at [466, 152] on div "Malaria, unspecified" at bounding box center [452, 145] width 103 height 20
checkbox input "true"
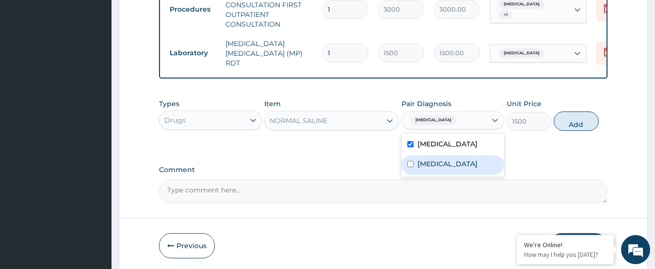
drag, startPoint x: 486, startPoint y: 165, endPoint x: 526, endPoint y: 141, distance: 47.0
click at [477, 162] on label "Typhoid fever, unspecified" at bounding box center [447, 164] width 60 height 10
checkbox input "true"
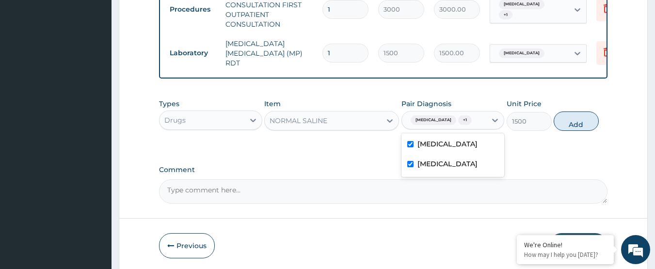
drag, startPoint x: 569, startPoint y: 125, endPoint x: 372, endPoint y: 126, distance: 196.3
click at [568, 125] on button "Add" at bounding box center [576, 120] width 45 height 19
type input "0"
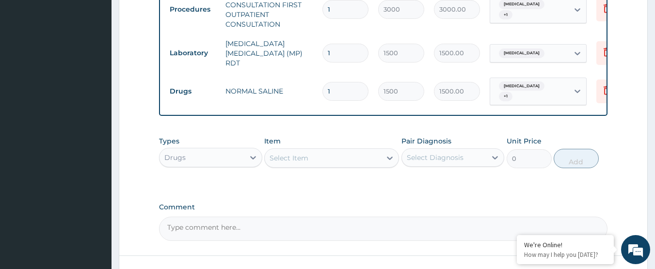
click at [294, 157] on div "Select Item" at bounding box center [289, 158] width 39 height 10
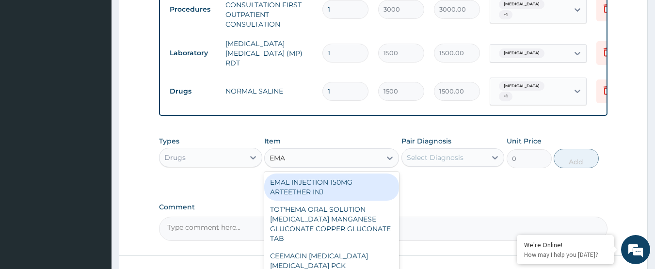
type input "EMAL"
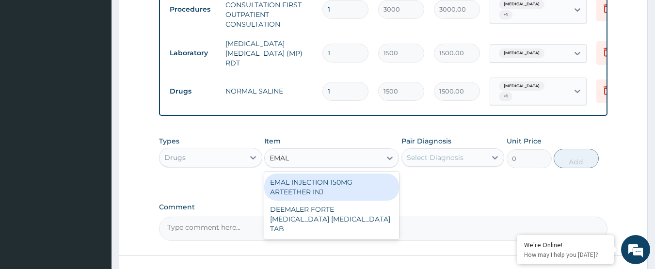
click at [338, 181] on div "EMAL INJECTION 150MG ARTEETHER INJ" at bounding box center [331, 187] width 135 height 27
type input "730"
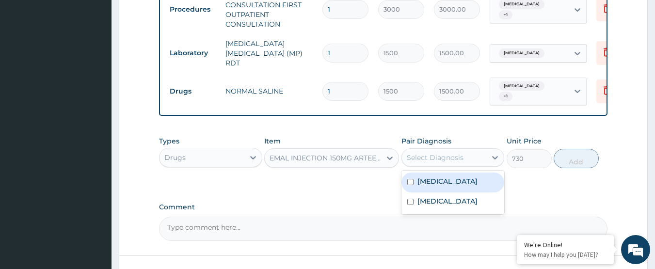
click at [456, 161] on div "Select Diagnosis" at bounding box center [435, 158] width 57 height 10
click at [467, 186] on label "Malaria, unspecified" at bounding box center [447, 181] width 60 height 10
checkbox input "true"
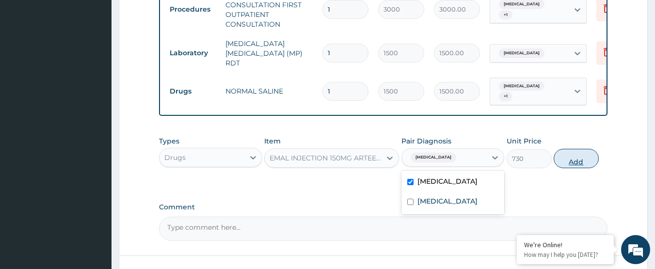
click at [584, 159] on button "Add" at bounding box center [576, 158] width 45 height 19
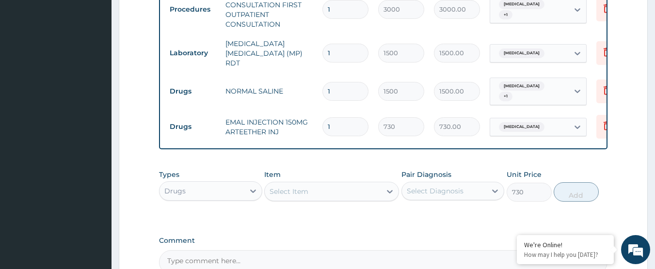
type input "0"
click at [304, 192] on div "Select Item" at bounding box center [289, 192] width 39 height 10
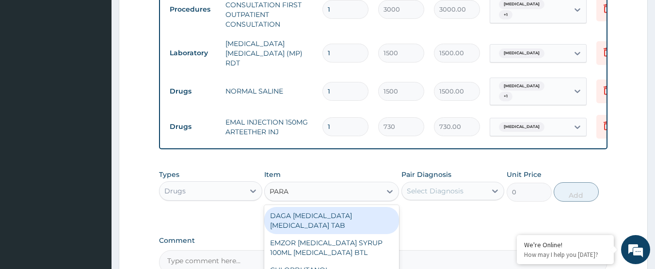
type input "PARAC"
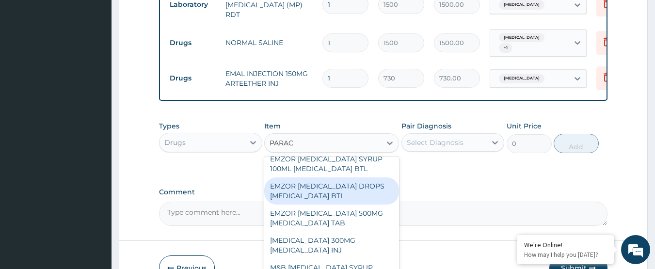
scroll to position [48, 0]
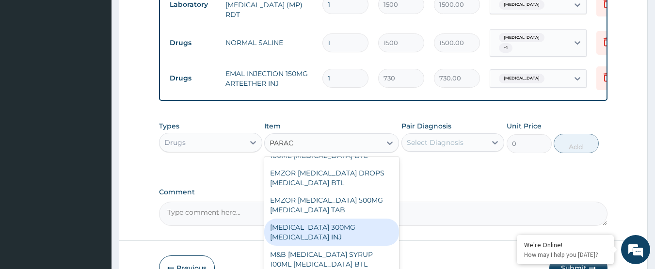
click at [358, 232] on div "PARACETAMOL 300MG ACETAMINOPHEN INJ" at bounding box center [331, 232] width 135 height 27
type input "200"
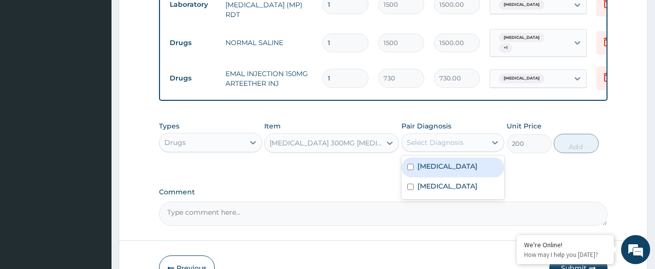
click at [445, 147] on div "Select Diagnosis" at bounding box center [435, 143] width 57 height 10
click at [474, 164] on label "Malaria, unspecified" at bounding box center [447, 166] width 60 height 10
checkbox input "true"
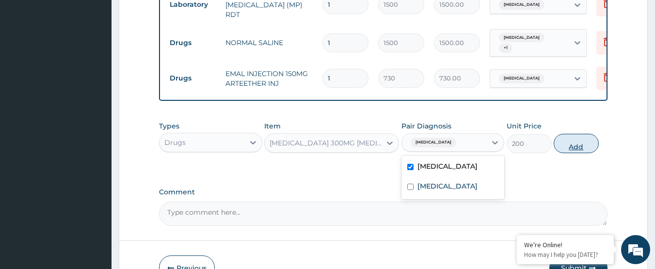
click at [579, 138] on button "Add" at bounding box center [576, 143] width 45 height 19
type input "0"
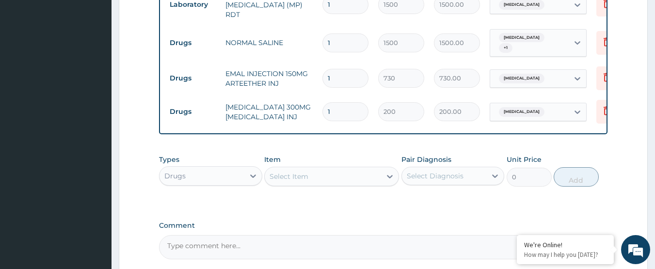
click at [321, 176] on div "Select Item" at bounding box center [323, 177] width 116 height 16
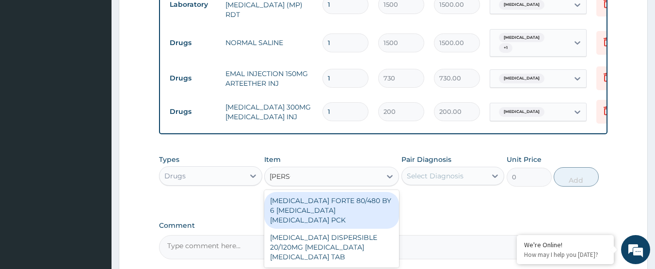
type input "COART"
click at [328, 205] on div "COARTEM FORTE 80/480 BY 6 ARTEMETHER LUMEFANTRINE PCK" at bounding box center [331, 210] width 135 height 37
type input "2800"
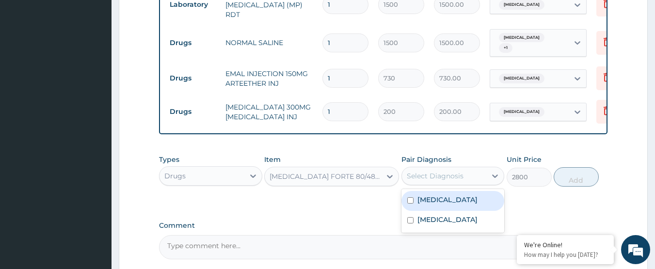
click at [447, 177] on div "Select Diagnosis" at bounding box center [435, 176] width 57 height 10
click at [468, 208] on div "Malaria, unspecified" at bounding box center [452, 201] width 103 height 20
checkbox input "true"
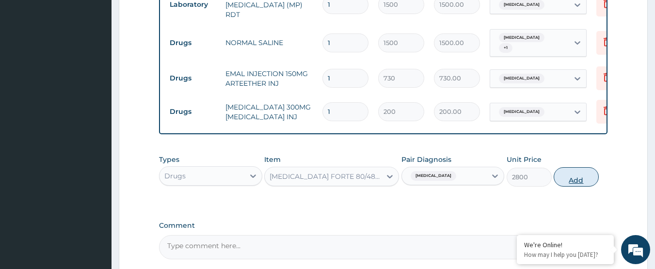
click at [569, 182] on button "Add" at bounding box center [576, 176] width 45 height 19
type input "0"
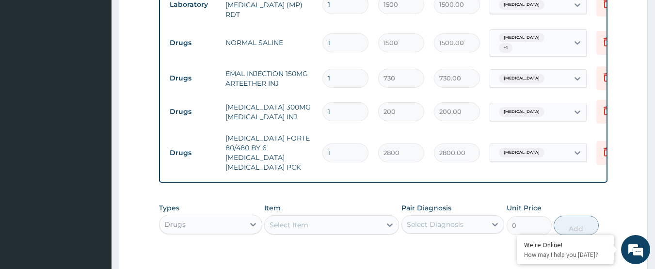
click at [323, 217] on div "Select Item" at bounding box center [323, 225] width 116 height 16
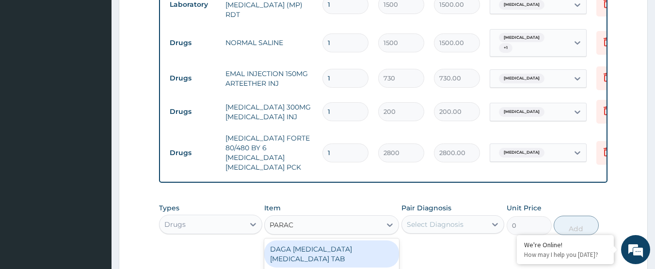
type input "PARACE"
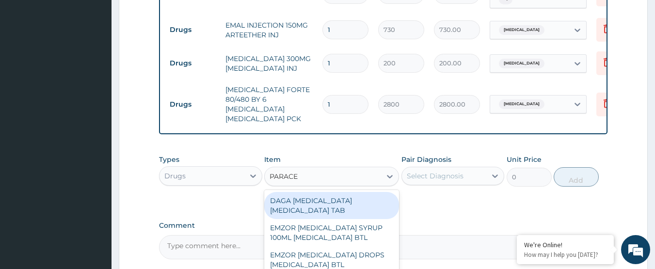
click at [351, 192] on div "DAGA PARACETAMOL ACETAMINOPHEN TAB" at bounding box center [331, 205] width 135 height 27
type input "20"
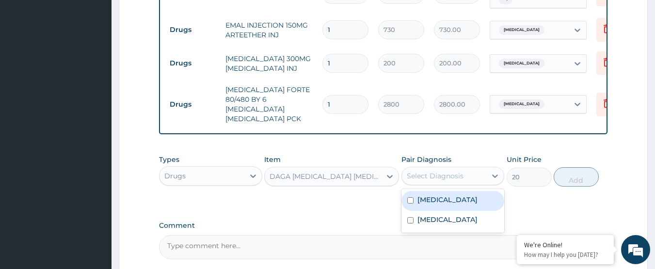
click at [450, 171] on div "Select Diagnosis" at bounding box center [435, 176] width 57 height 10
click at [468, 195] on label "Malaria, unspecified" at bounding box center [447, 200] width 60 height 10
checkbox input "true"
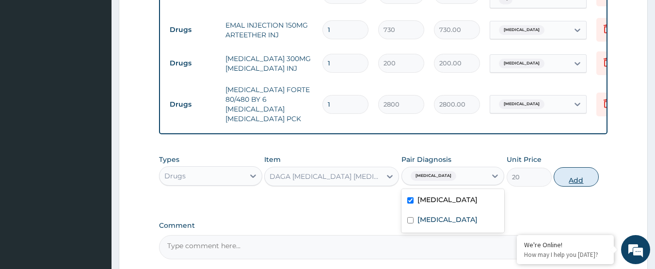
click at [568, 167] on button "Add" at bounding box center [576, 176] width 45 height 19
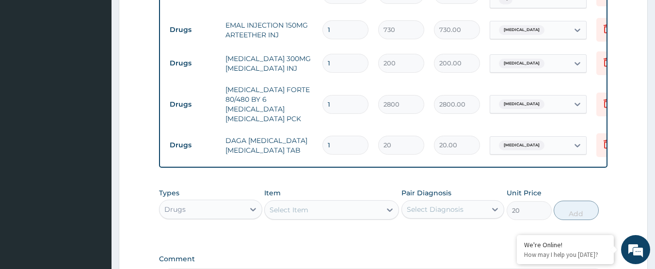
type input "0"
click at [313, 208] on div "Select Item" at bounding box center [323, 210] width 116 height 16
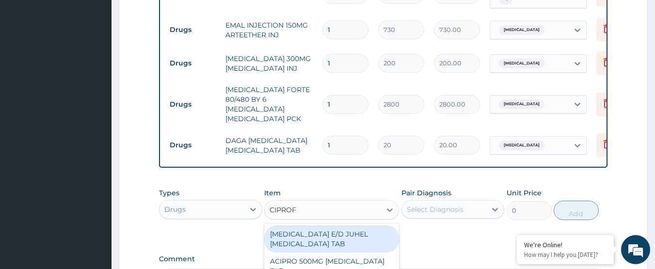
type input "CIPROFL"
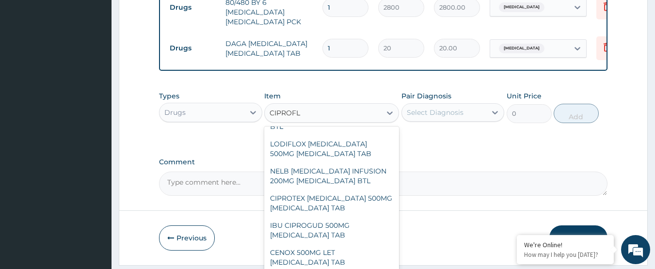
scroll to position [566, 0]
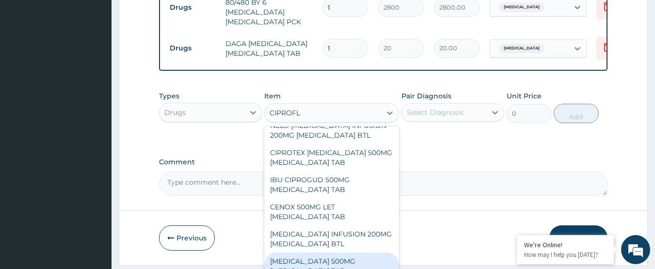
click at [351, 253] on div "CIPRO 500MG CIPROFLOXACIN TAB" at bounding box center [331, 266] width 135 height 27
type input "250"
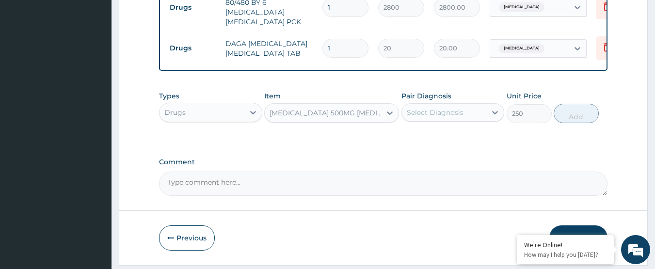
click at [450, 105] on div "Select Diagnosis" at bounding box center [444, 113] width 85 height 16
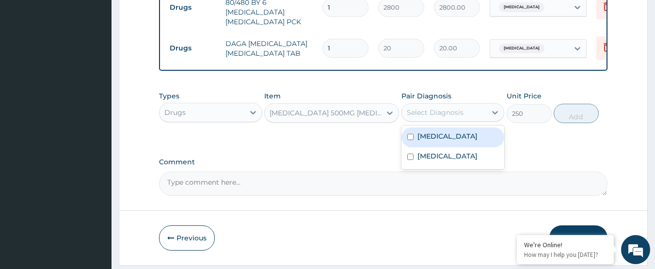
click at [475, 134] on div "Malaria, unspecified" at bounding box center [452, 137] width 103 height 20
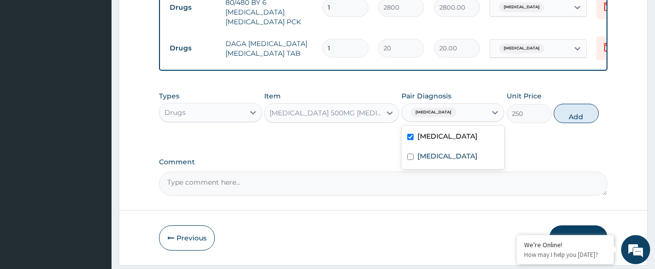
click at [475, 134] on div "Malaria, unspecified" at bounding box center [452, 137] width 103 height 20
checkbox input "false"
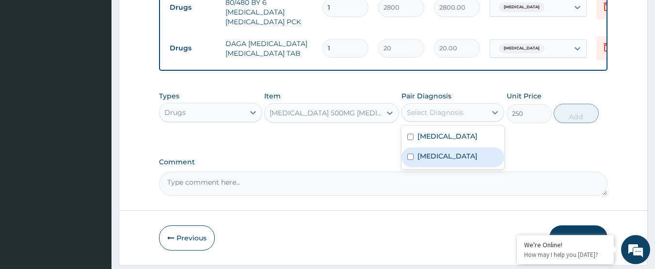
click at [466, 159] on label "Typhoid fever, unspecified" at bounding box center [447, 156] width 60 height 10
checkbox input "true"
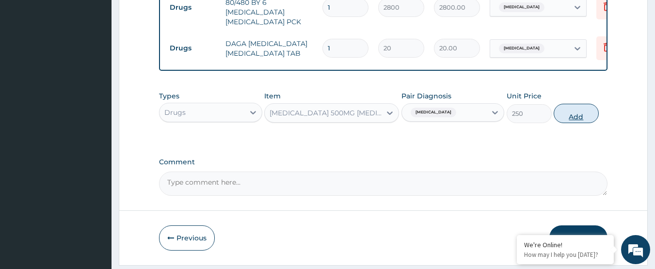
click at [577, 107] on button "Add" at bounding box center [576, 113] width 45 height 19
type input "0"
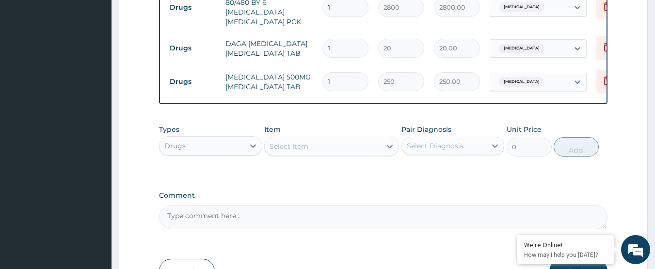
type input "10"
type input "2500.00"
type input "10"
drag, startPoint x: 334, startPoint y: 35, endPoint x: 299, endPoint y: 43, distance: 36.7
click at [299, 43] on tr "Drugs DAGA PARACETAMOL ACETAMINOPHEN TAB 1 20 20.00 Malaria, unspecified Delete" at bounding box center [402, 48] width 475 height 33
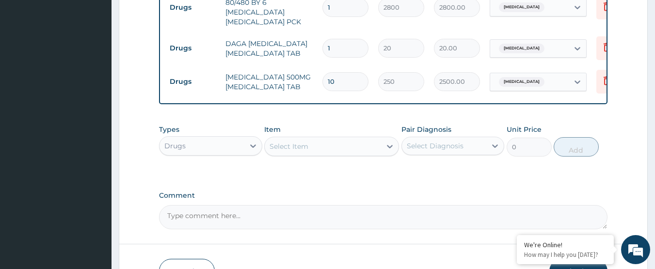
type input "2"
type input "40.00"
type input "24"
type input "480.00"
type input "24"
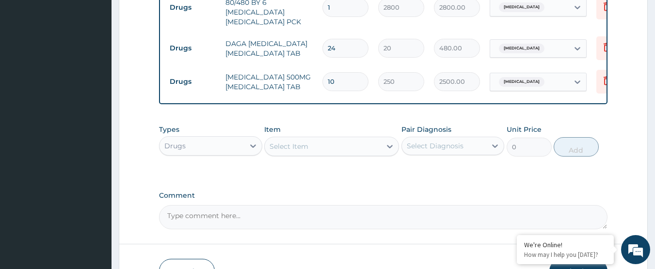
click at [309, 48] on tr "Drugs DAGA PARACETAMOL ACETAMINOPHEN TAB 24 20 480.00 Malaria, unspecified Dele…" at bounding box center [402, 48] width 475 height 33
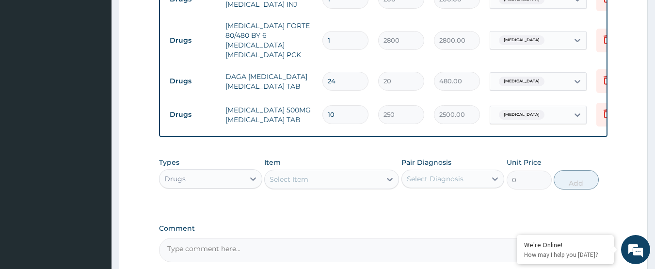
scroll to position [547, 0]
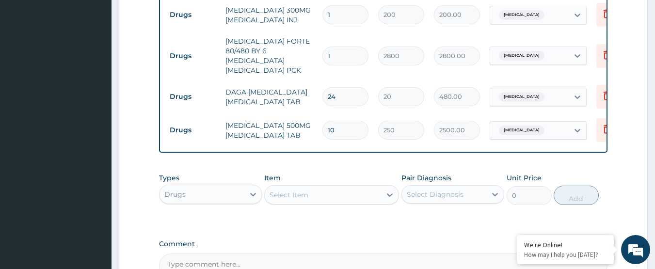
click at [310, 191] on div "Select Item" at bounding box center [323, 195] width 116 height 16
click at [303, 173] on div "Item Select Item" at bounding box center [331, 189] width 135 height 32
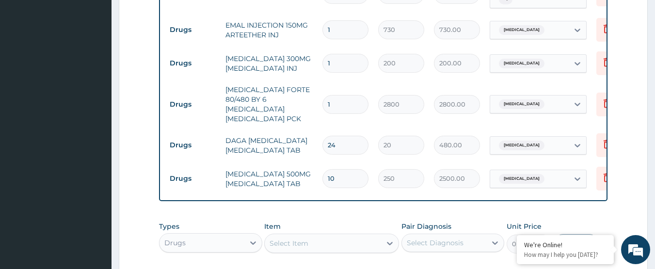
drag, startPoint x: 326, startPoint y: 57, endPoint x: 312, endPoint y: 57, distance: 14.1
click at [312, 57] on tr "Drugs PARACETAMOL 300MG ACETAMINOPHEN INJ 1 200 200.00 Malaria, unspecified Del…" at bounding box center [402, 63] width 475 height 33
drag, startPoint x: 339, startPoint y: 56, endPoint x: 306, endPoint y: 59, distance: 33.6
click at [306, 59] on tr "Drugs PARACETAMOL 300MG ACETAMINOPHEN INJ 1 200 200.00 Malaria, unspecified Del…" at bounding box center [402, 63] width 475 height 33
type input "2"
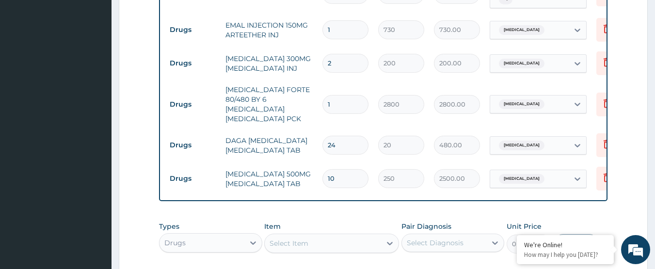
type input "400.00"
type input "2"
click at [306, 68] on td "PARACETAMOL 300MG ACETAMINOPHEN INJ" at bounding box center [269, 63] width 97 height 29
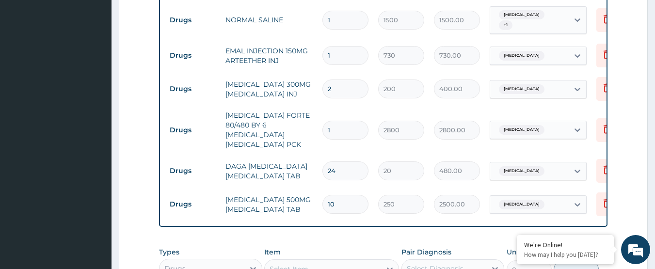
scroll to position [450, 0]
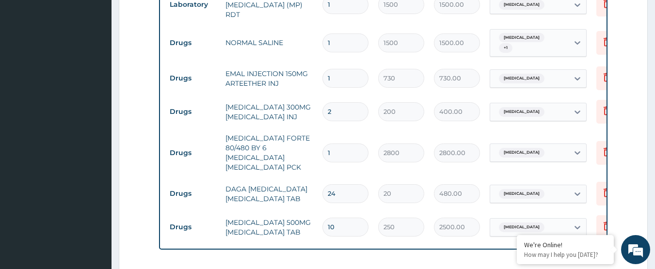
drag, startPoint x: 351, startPoint y: 72, endPoint x: 316, endPoint y: 76, distance: 36.1
click at [316, 76] on tr "Drugs EMAL INJECTION 150MG ARTEETHER INJ 1 730 730.00 Malaria, unspecified Dele…" at bounding box center [402, 78] width 475 height 33
type input "3"
type input "2190.00"
type input "3"
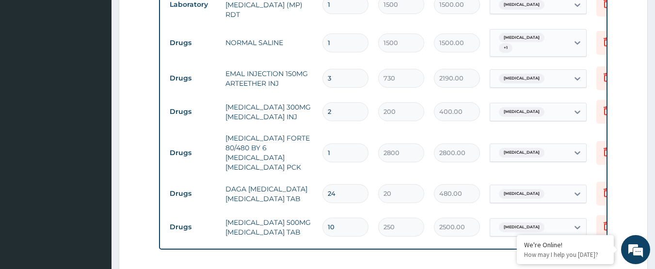
click at [316, 76] on td "EMAL INJECTION 150MG ARTEETHER INJ" at bounding box center [269, 78] width 97 height 29
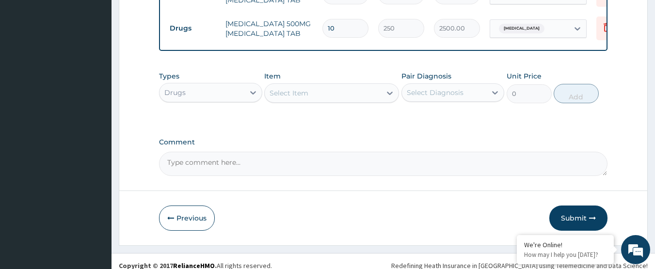
scroll to position [650, 0]
click at [563, 205] on button "Submit" at bounding box center [578, 217] width 58 height 25
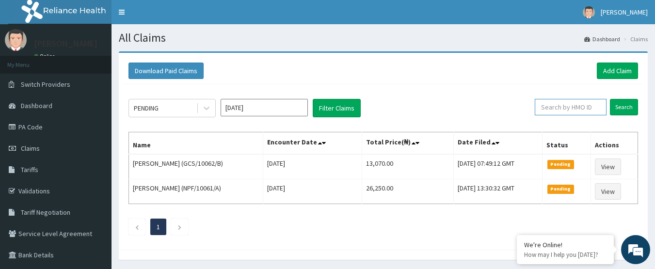
click at [570, 109] on input "text" at bounding box center [571, 107] width 72 height 16
type input "NPM/10221/F"
click at [616, 107] on input "Search" at bounding box center [624, 107] width 28 height 16
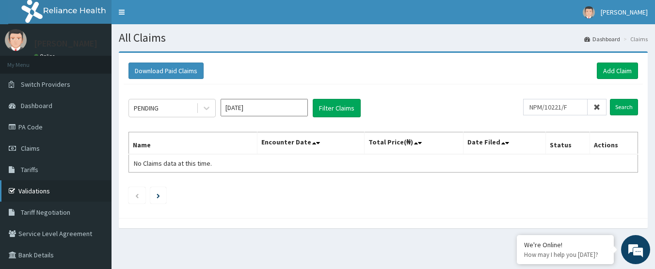
click at [30, 187] on link "Validations" at bounding box center [55, 190] width 111 height 21
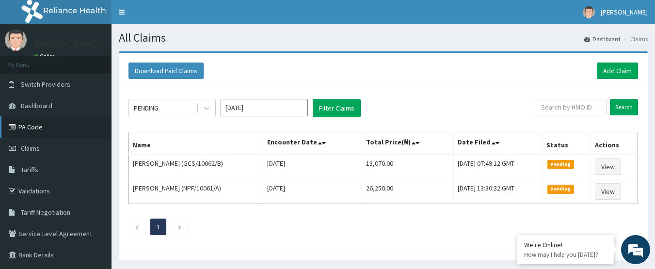
click at [54, 126] on link "PA Code" at bounding box center [55, 126] width 111 height 21
